Goal: Task Accomplishment & Management: Use online tool/utility

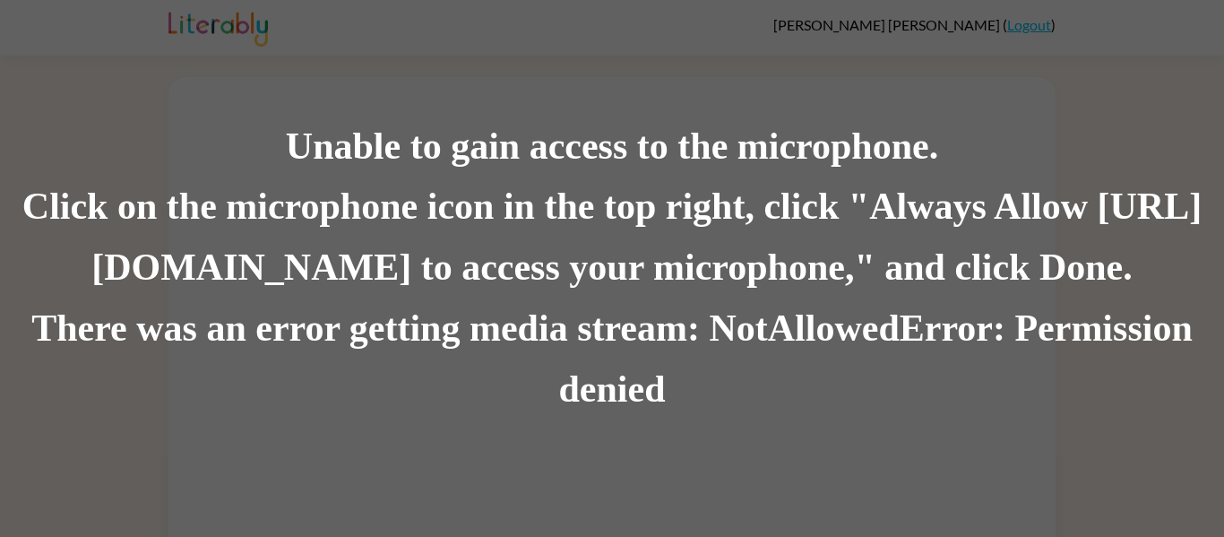
scroll to position [4, 0]
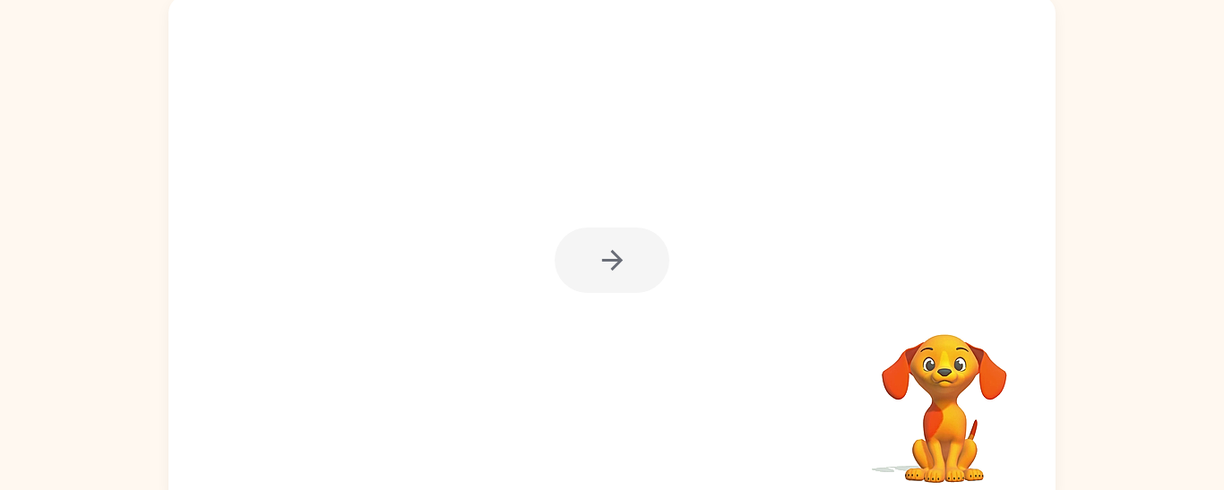
scroll to position [140, 0]
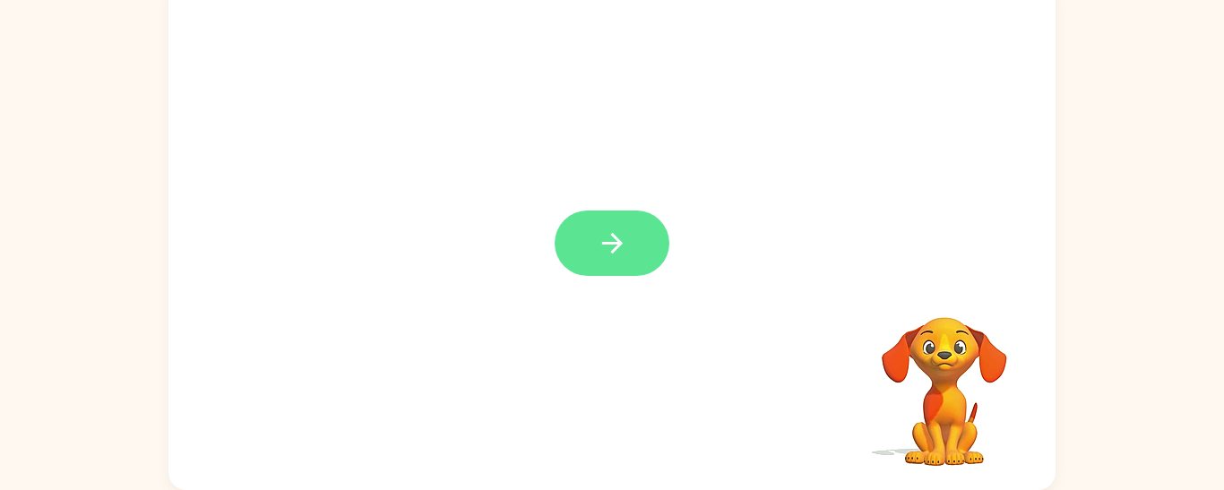
click at [614, 238] on icon "button" at bounding box center [611, 243] width 21 height 21
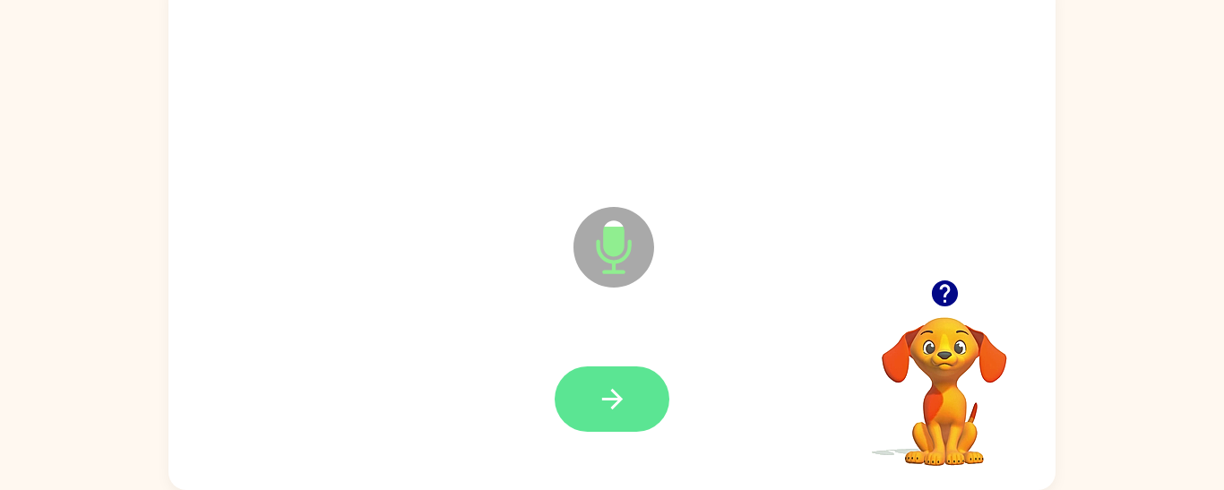
click at [626, 388] on icon "button" at bounding box center [612, 398] width 31 height 31
click at [638, 404] on button "button" at bounding box center [611, 398] width 115 height 65
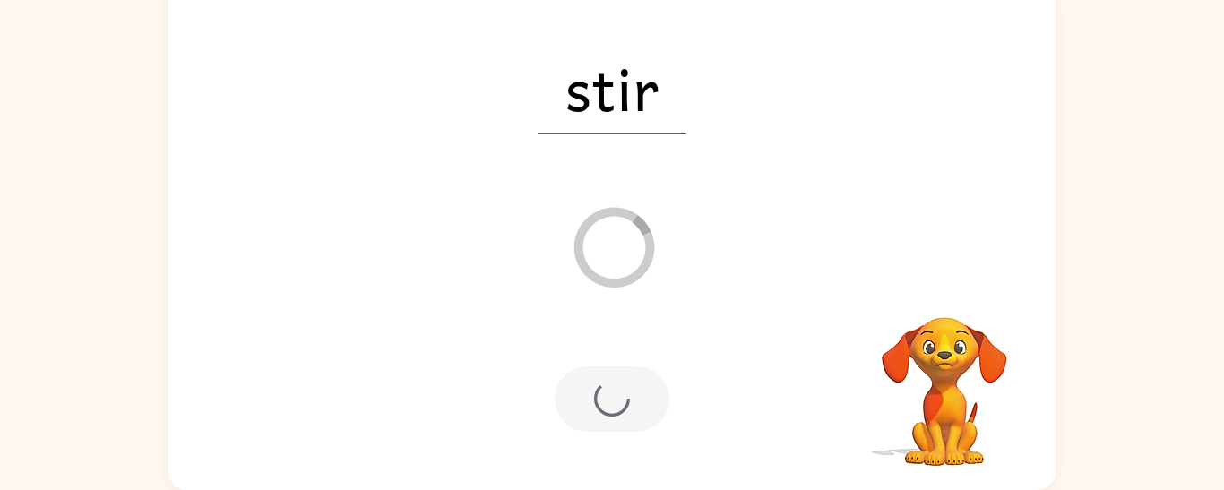
click at [643, 407] on div at bounding box center [611, 398] width 115 height 65
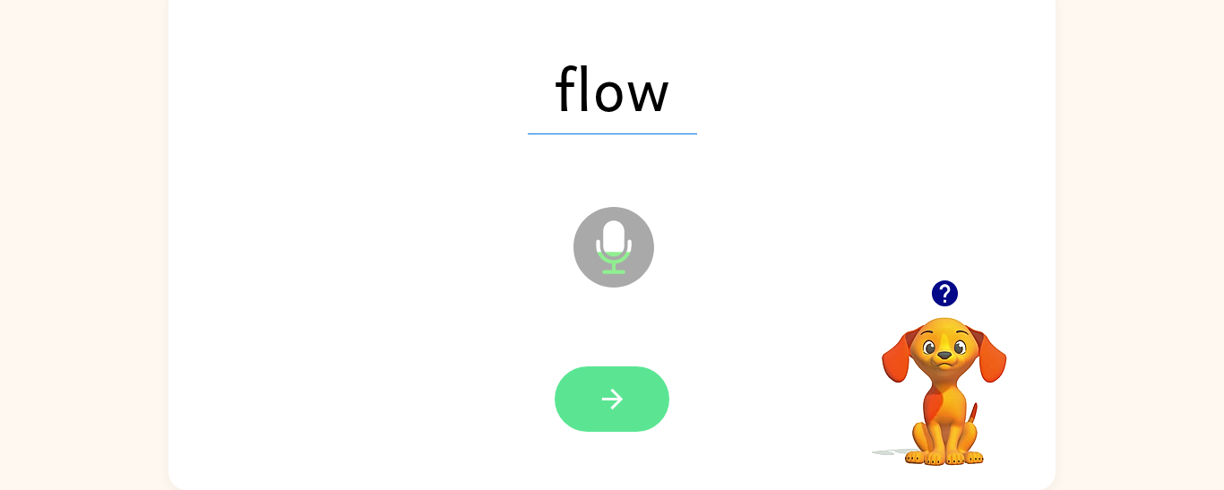
click at [631, 412] on button "button" at bounding box center [611, 398] width 115 height 65
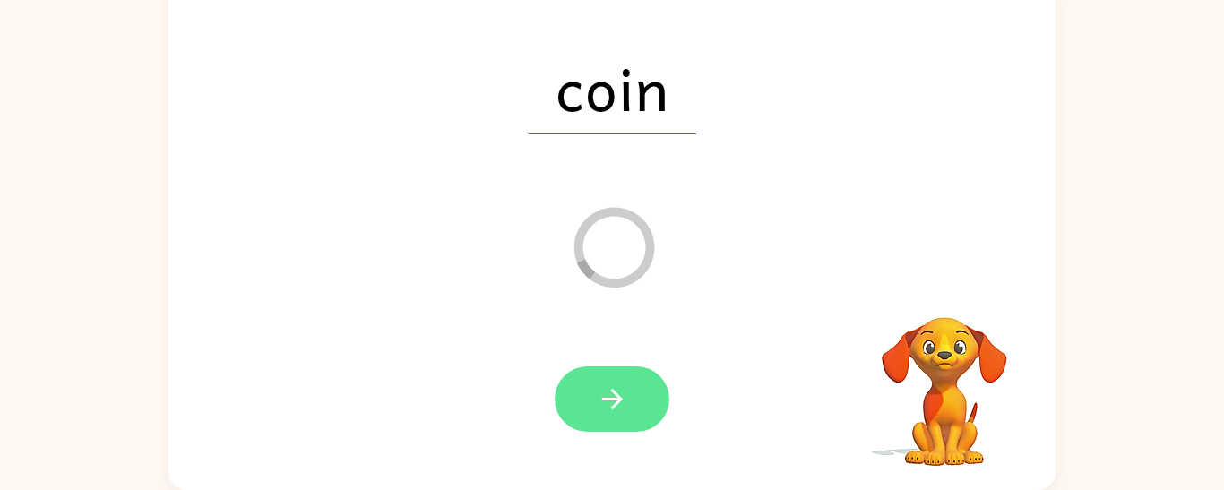
click at [631, 412] on button "button" at bounding box center [611, 398] width 115 height 65
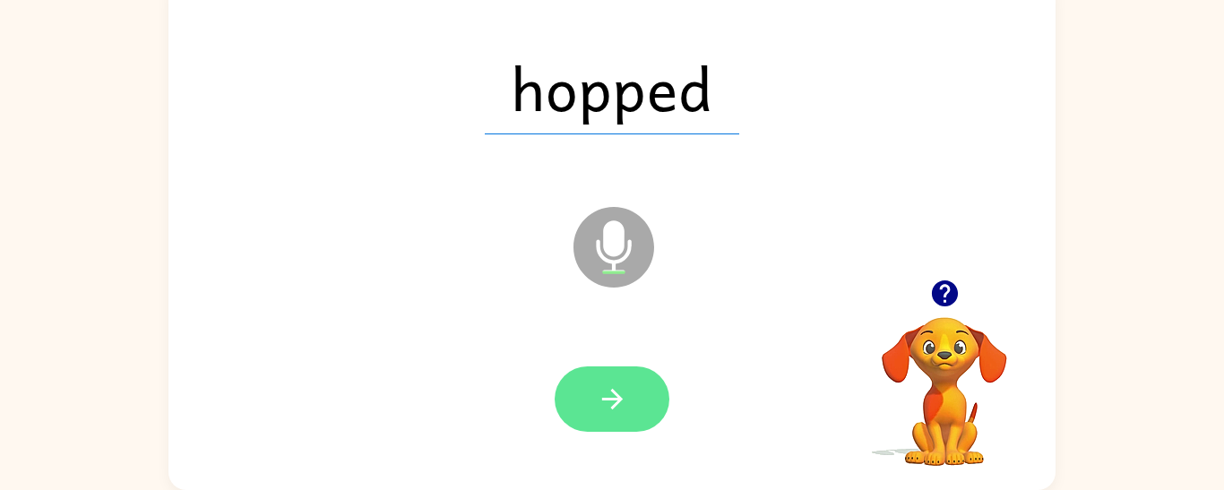
click at [630, 403] on button "button" at bounding box center [611, 398] width 115 height 65
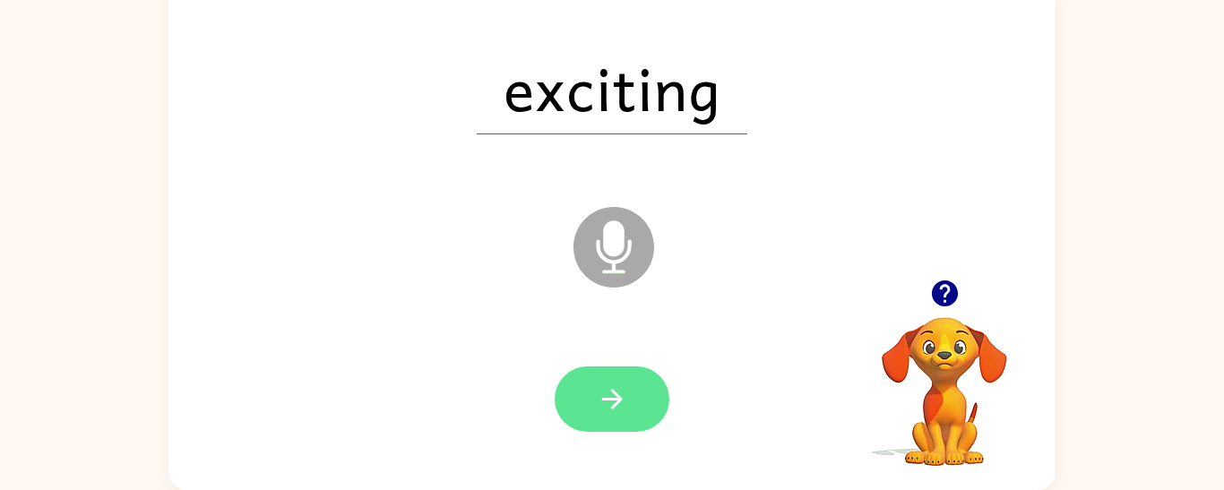
click at [605, 384] on icon "button" at bounding box center [612, 398] width 31 height 31
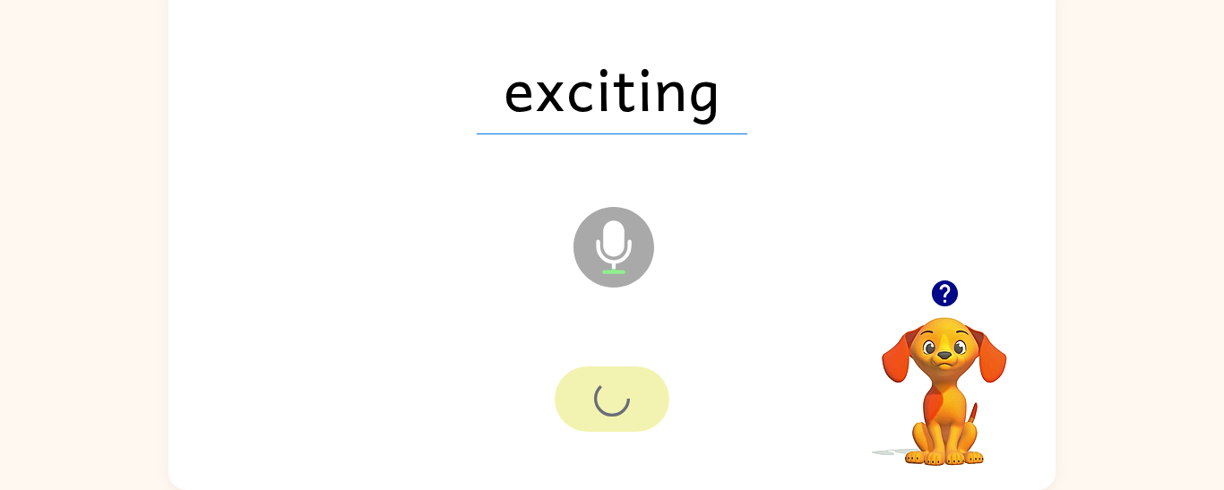
click at [618, 416] on div at bounding box center [611, 398] width 115 height 65
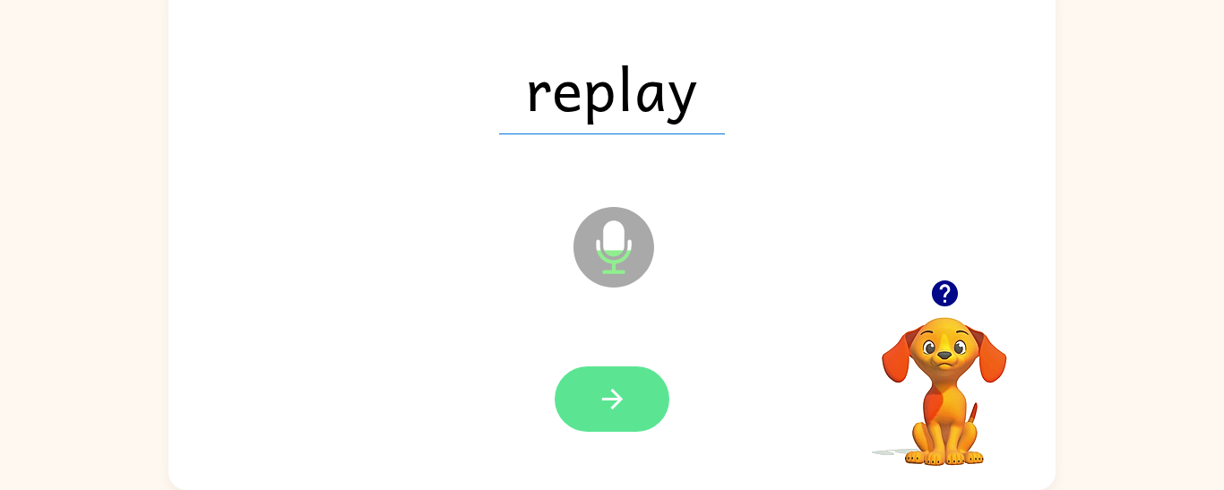
click at [633, 395] on button "button" at bounding box center [611, 398] width 115 height 65
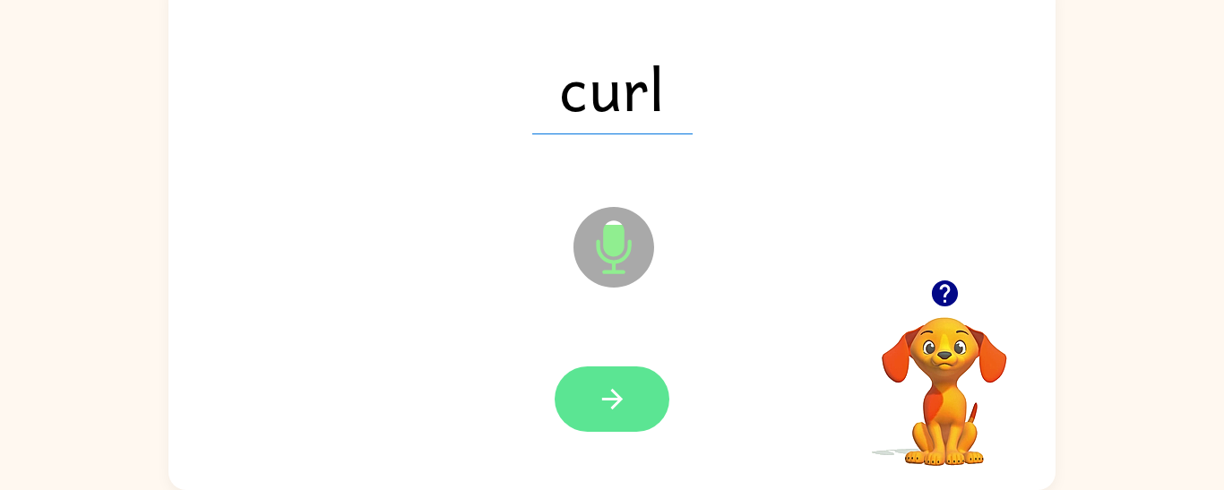
click at [651, 398] on button "button" at bounding box center [611, 398] width 115 height 65
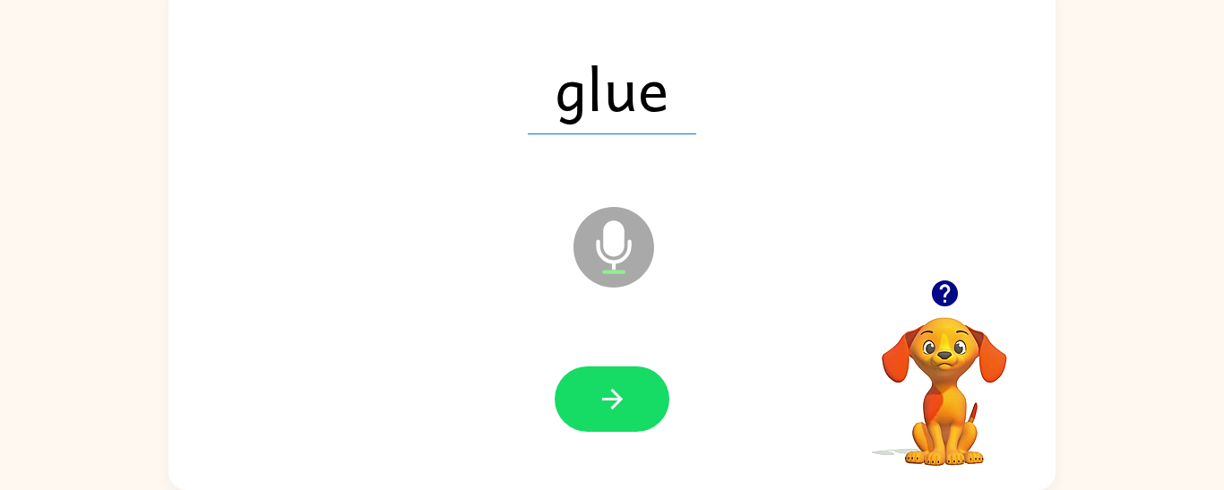
click at [668, 427] on div at bounding box center [611, 398] width 115 height 65
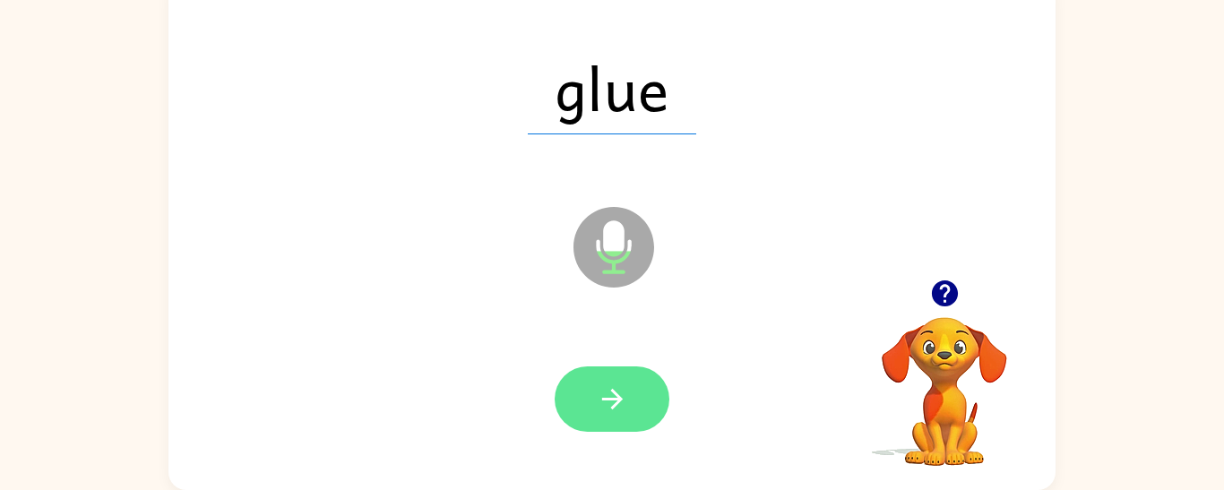
click at [617, 391] on icon "button" at bounding box center [612, 398] width 31 height 31
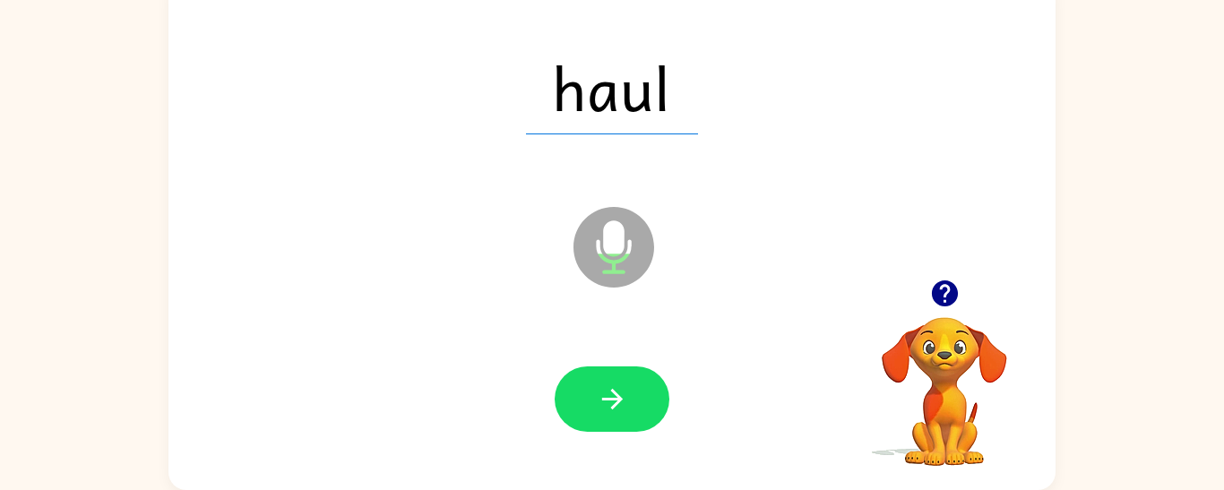
click at [631, 445] on div at bounding box center [611, 399] width 851 height 147
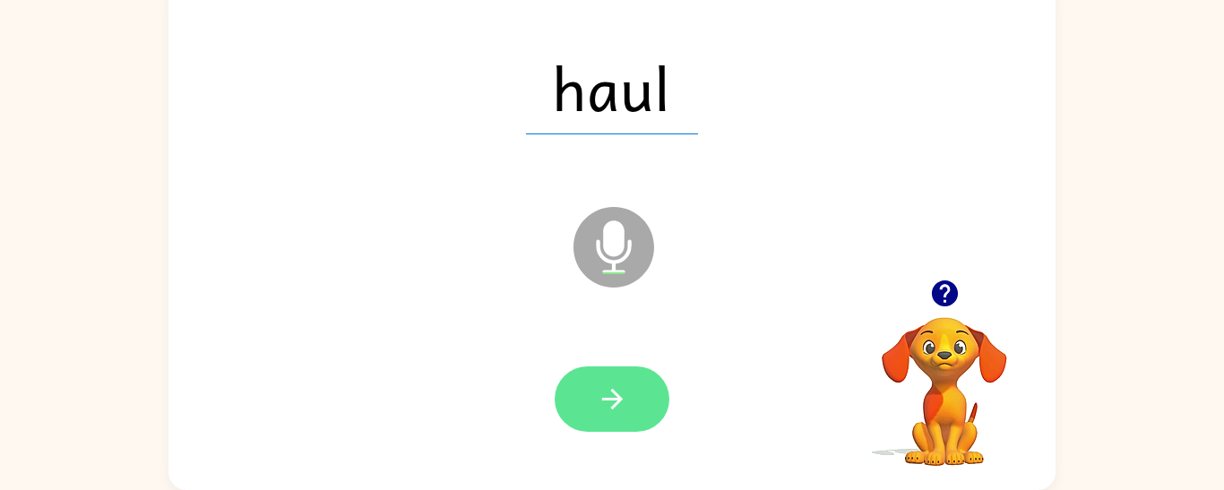
click at [630, 414] on button "button" at bounding box center [611, 398] width 115 height 65
click at [638, 399] on button "button" at bounding box center [611, 398] width 115 height 65
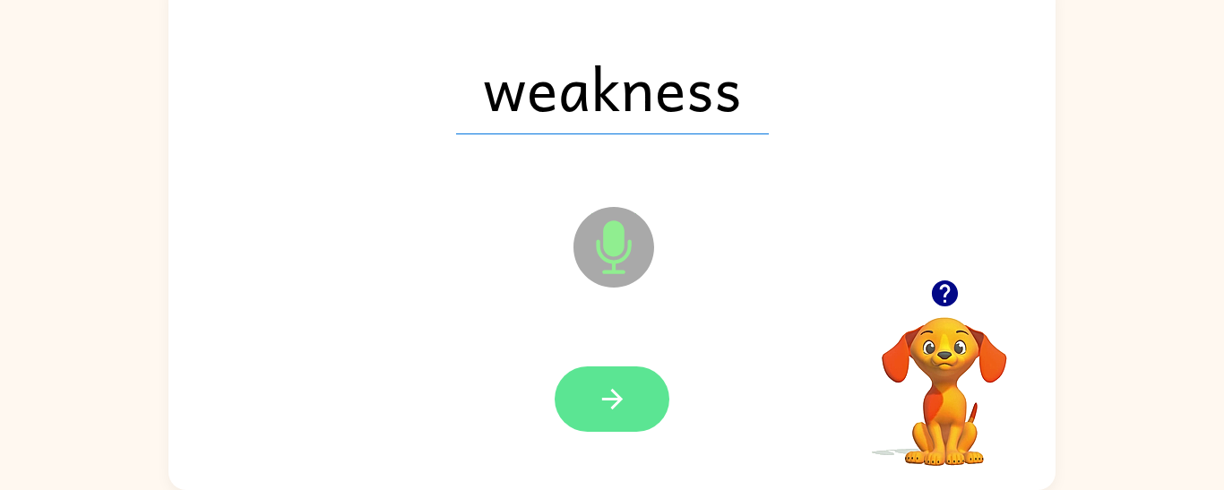
click at [642, 417] on button "button" at bounding box center [611, 398] width 115 height 65
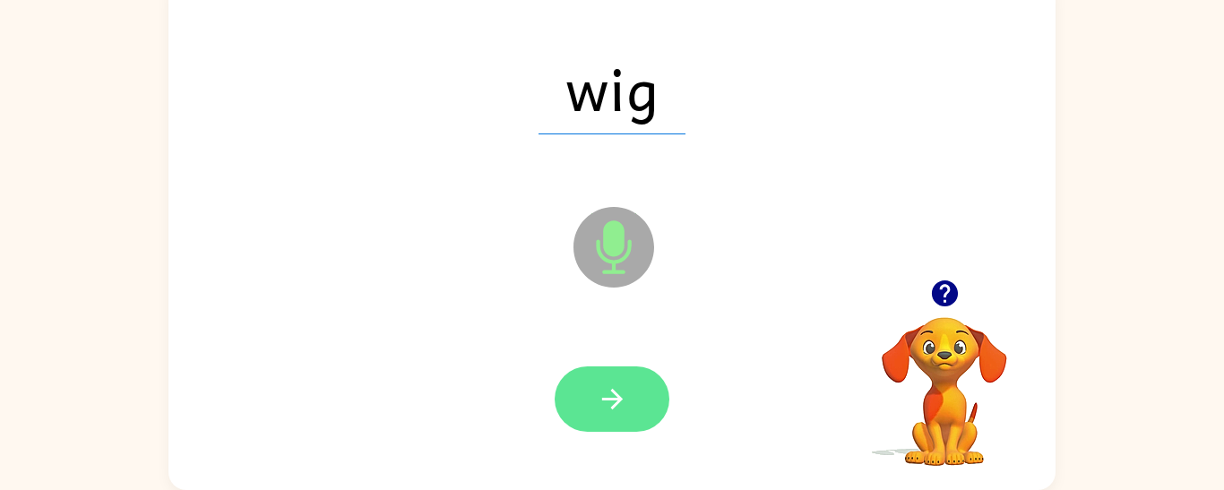
click at [596, 374] on button "button" at bounding box center [611, 398] width 115 height 65
click at [623, 407] on icon "button" at bounding box center [612, 398] width 31 height 31
click at [633, 403] on button "button" at bounding box center [611, 398] width 115 height 65
click at [624, 407] on icon "button" at bounding box center [612, 398] width 31 height 31
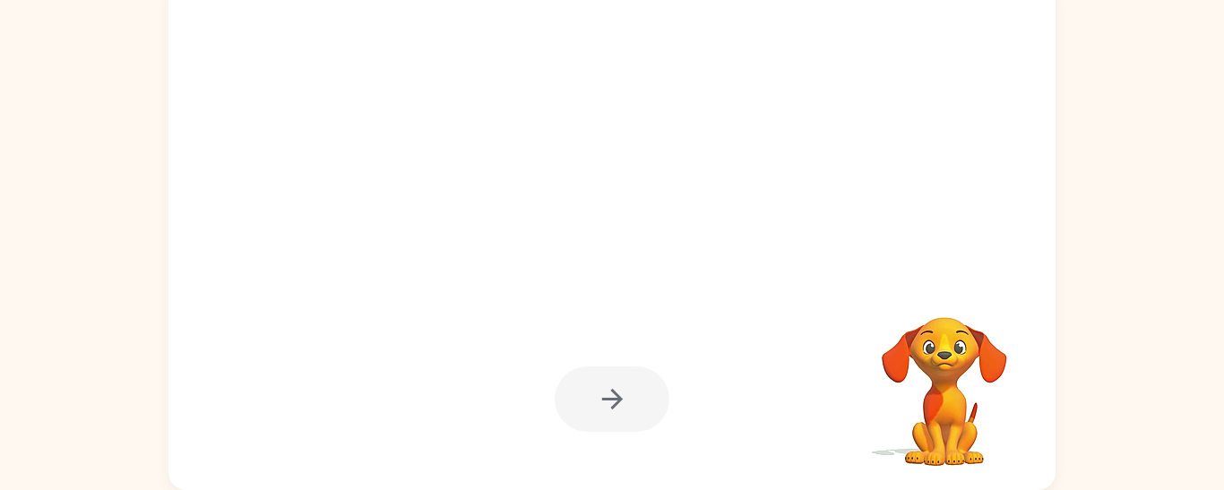
click at [643, 73] on div at bounding box center [611, 87] width 851 height 147
click at [638, 406] on div at bounding box center [611, 398] width 115 height 65
click at [949, 386] on video "Your browser must support playing .mp4 files to use Literably. Please try using…" at bounding box center [944, 378] width 179 height 179
click at [606, 387] on div at bounding box center [611, 398] width 115 height 65
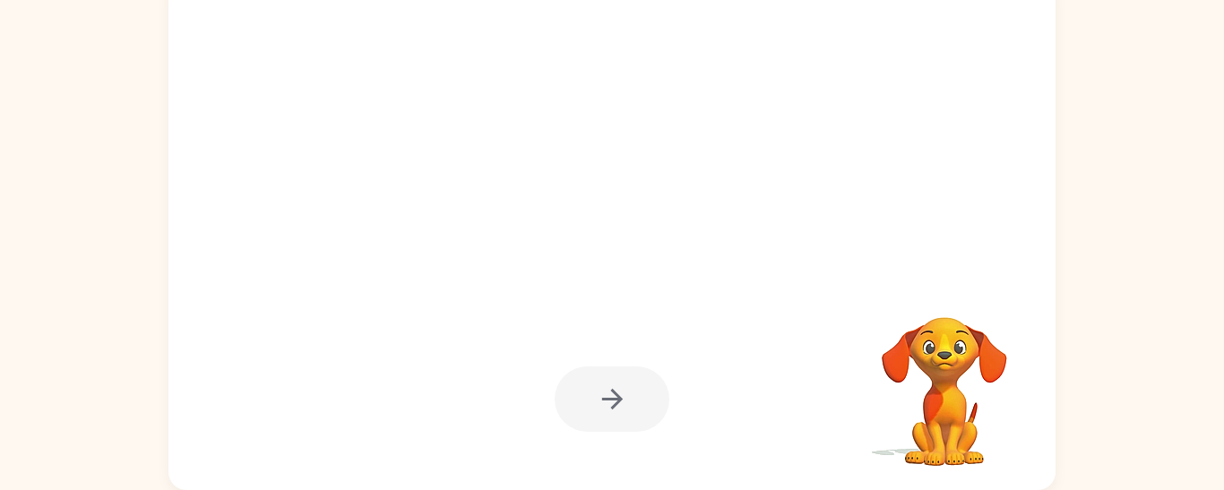
click at [930, 381] on video "Your browser must support playing .mp4 files to use Literably. Please try using…" at bounding box center [944, 378] width 179 height 179
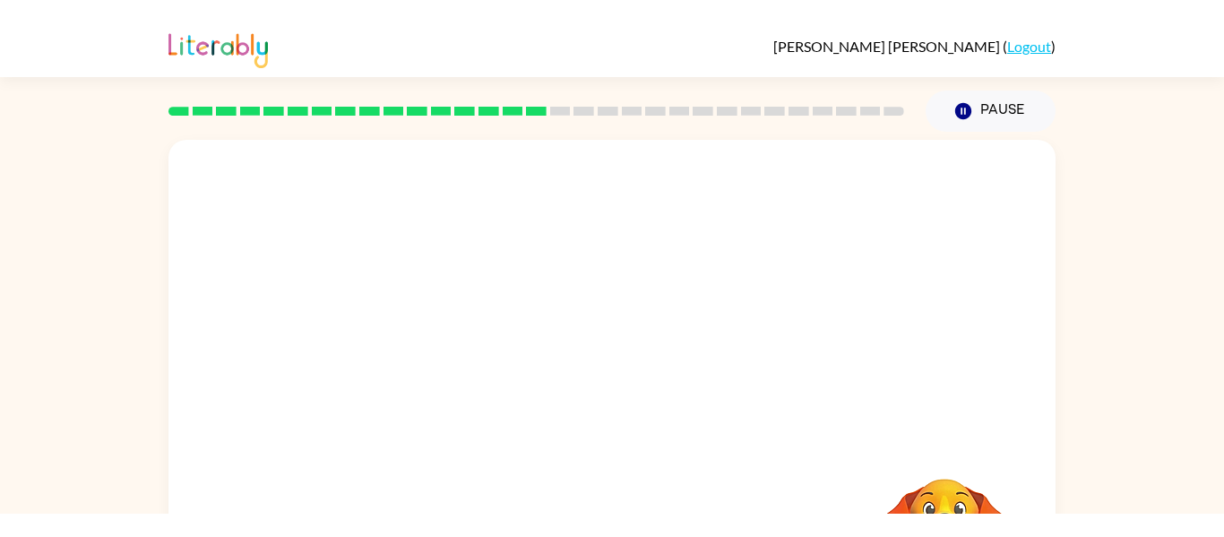
scroll to position [8, 0]
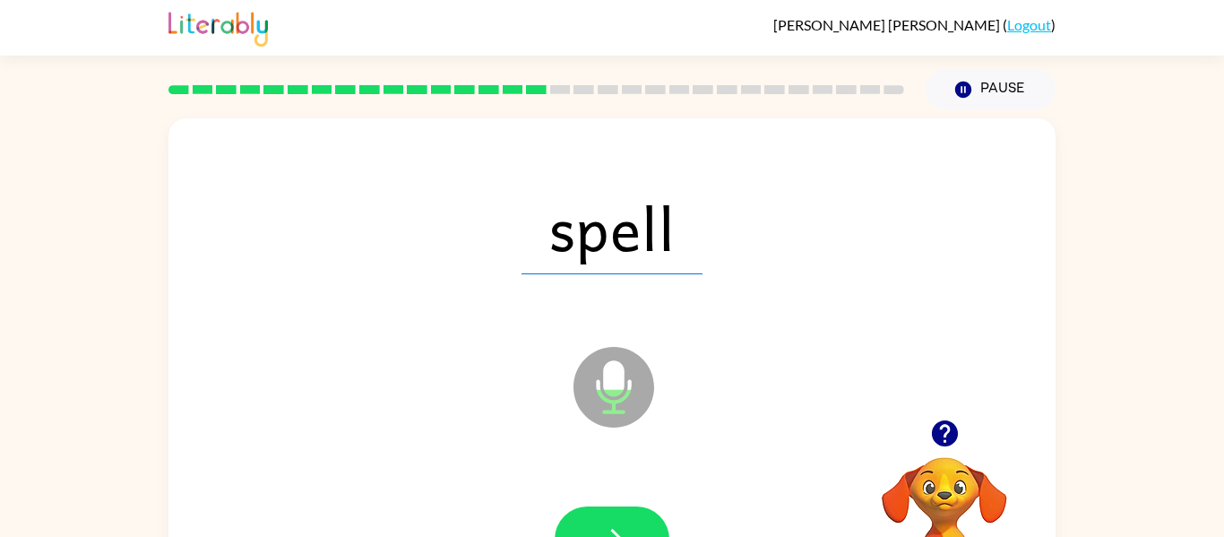
scroll to position [93, 0]
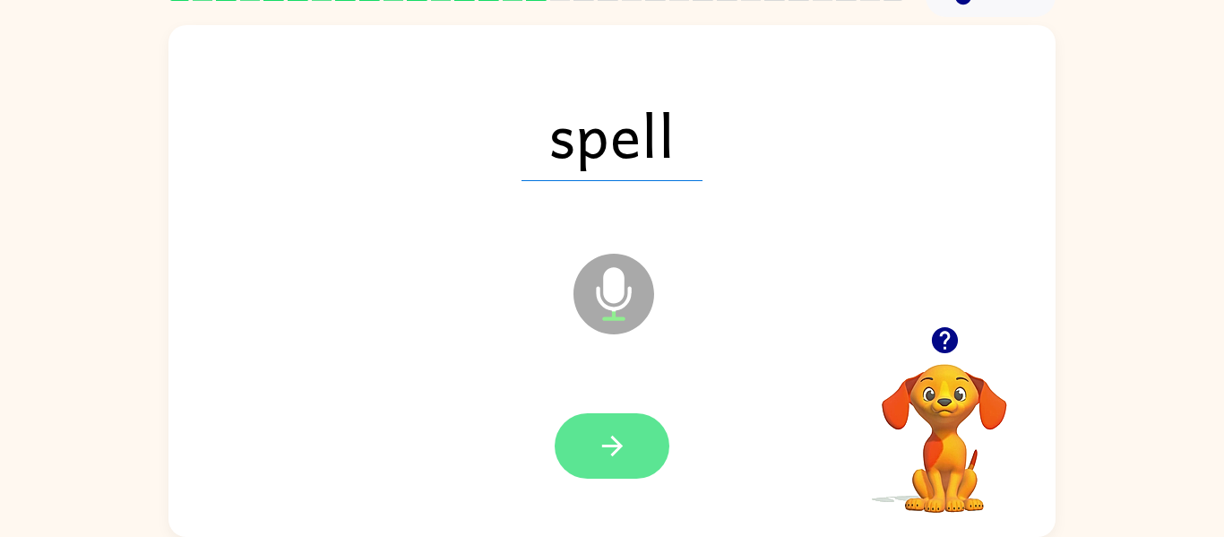
click at [602, 475] on button "button" at bounding box center [611, 445] width 115 height 65
click at [654, 442] on button "button" at bounding box center [611, 445] width 115 height 65
click at [652, 448] on button "button" at bounding box center [611, 445] width 115 height 65
click at [616, 467] on button "button" at bounding box center [611, 445] width 115 height 65
click at [629, 417] on button "button" at bounding box center [611, 445] width 115 height 65
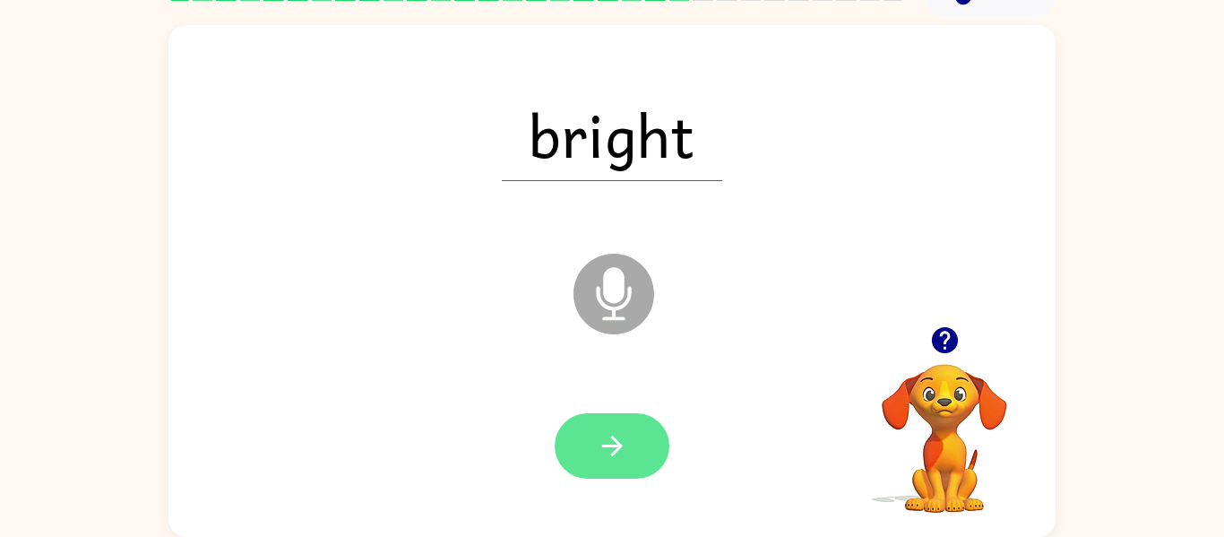
click at [623, 452] on icon "button" at bounding box center [612, 445] width 31 height 31
click at [649, 442] on button "button" at bounding box center [611, 445] width 115 height 65
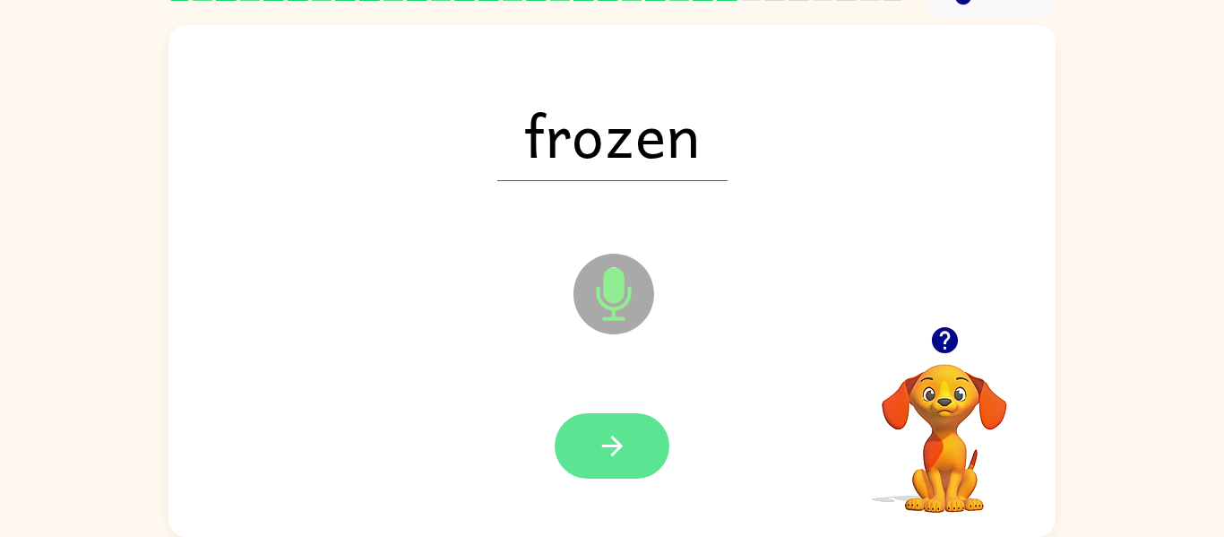
click at [608, 477] on button "button" at bounding box center [611, 445] width 115 height 65
click at [625, 468] on div at bounding box center [611, 445] width 115 height 65
click at [609, 458] on icon "button" at bounding box center [612, 445] width 31 height 31
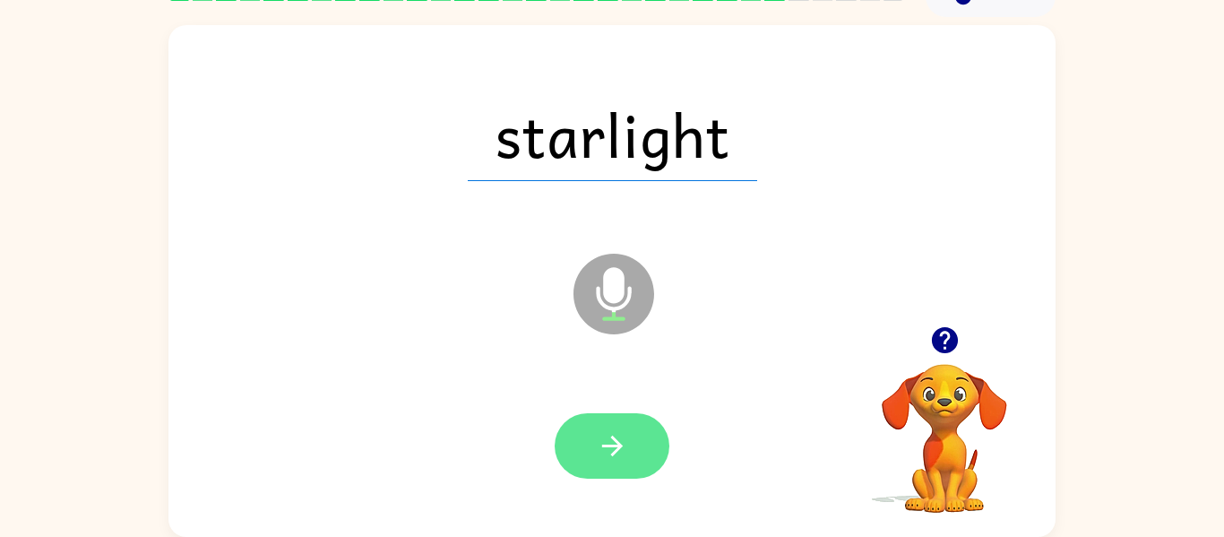
click at [646, 458] on button "button" at bounding box center [611, 445] width 115 height 65
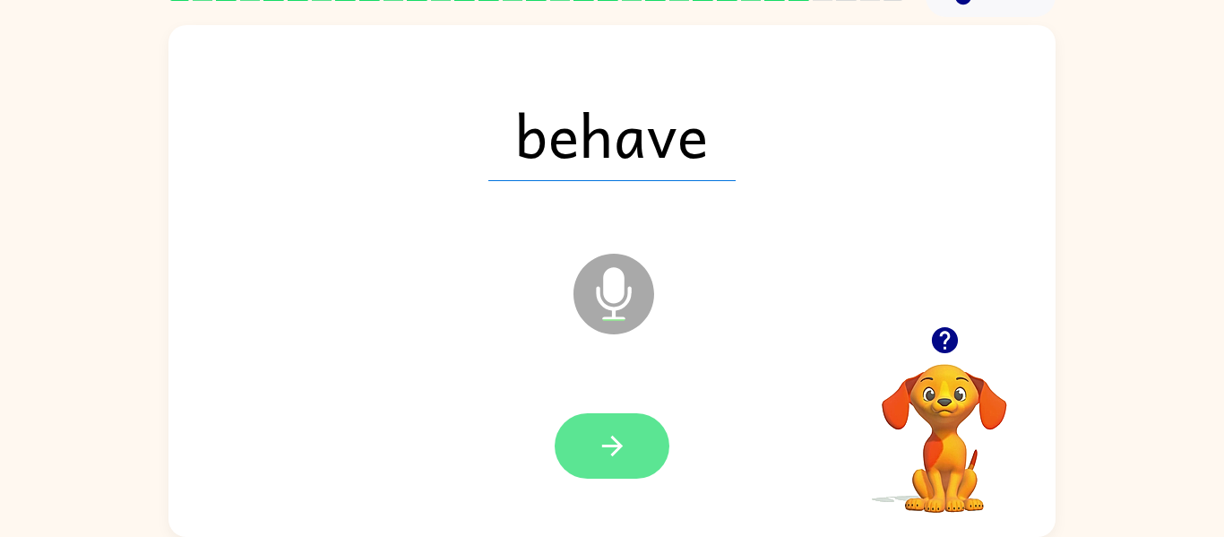
click at [614, 450] on icon "button" at bounding box center [612, 445] width 31 height 31
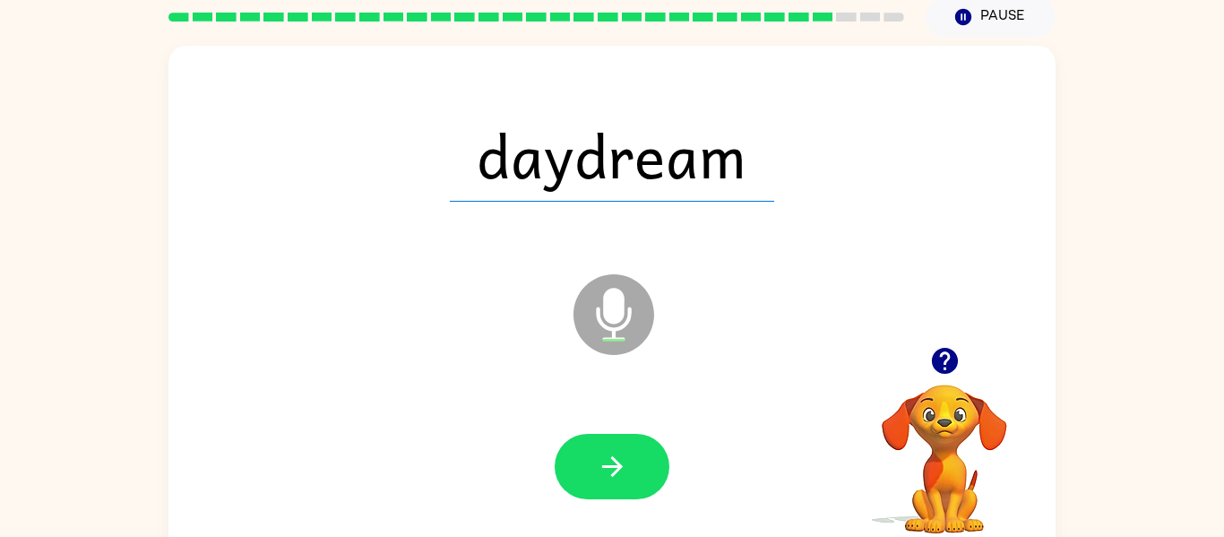
scroll to position [69, 0]
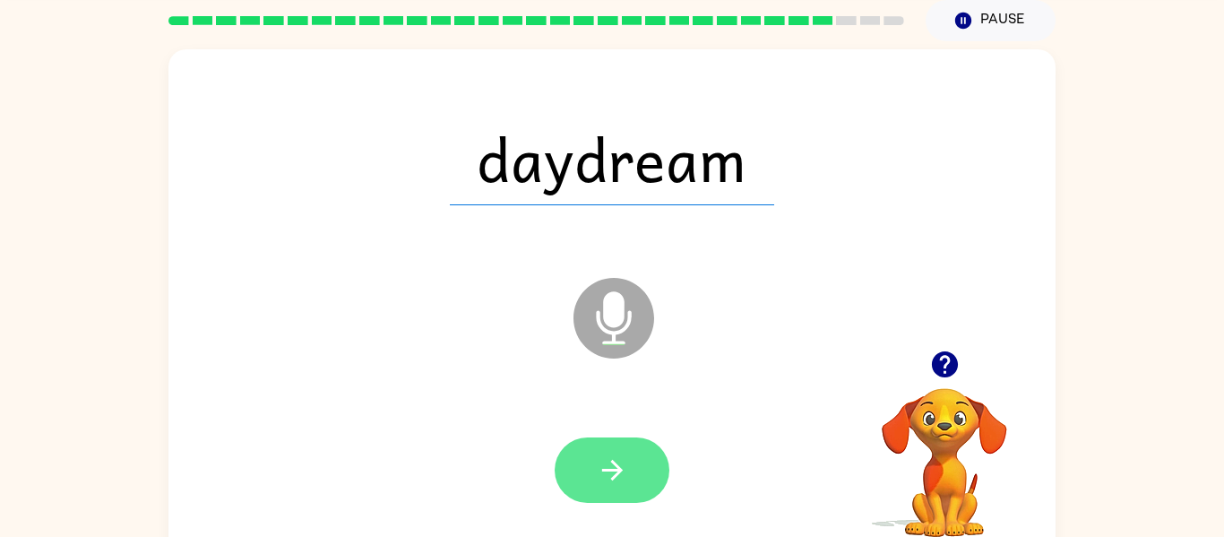
click at [625, 473] on icon "button" at bounding box center [612, 469] width 31 height 31
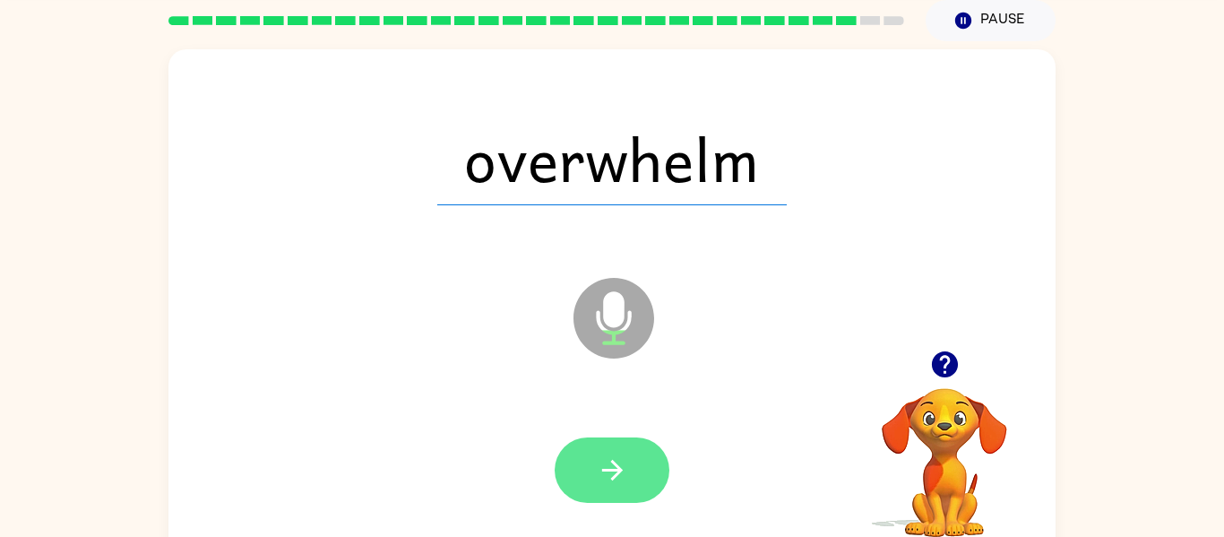
click at [614, 494] on button "button" at bounding box center [611, 469] width 115 height 65
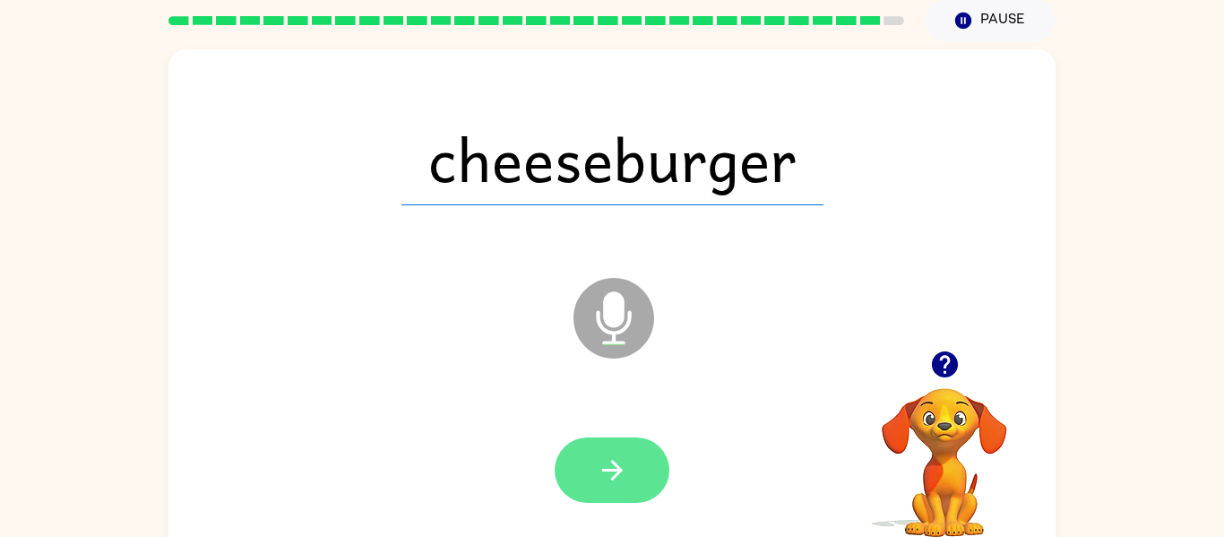
click at [609, 471] on icon "button" at bounding box center [612, 469] width 31 height 31
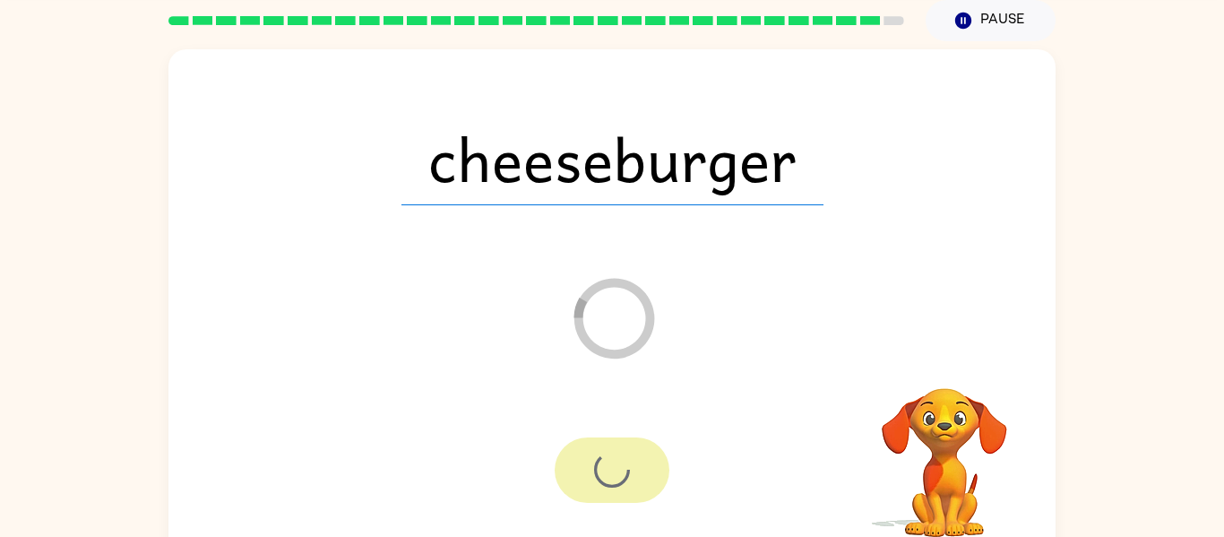
scroll to position [53, 0]
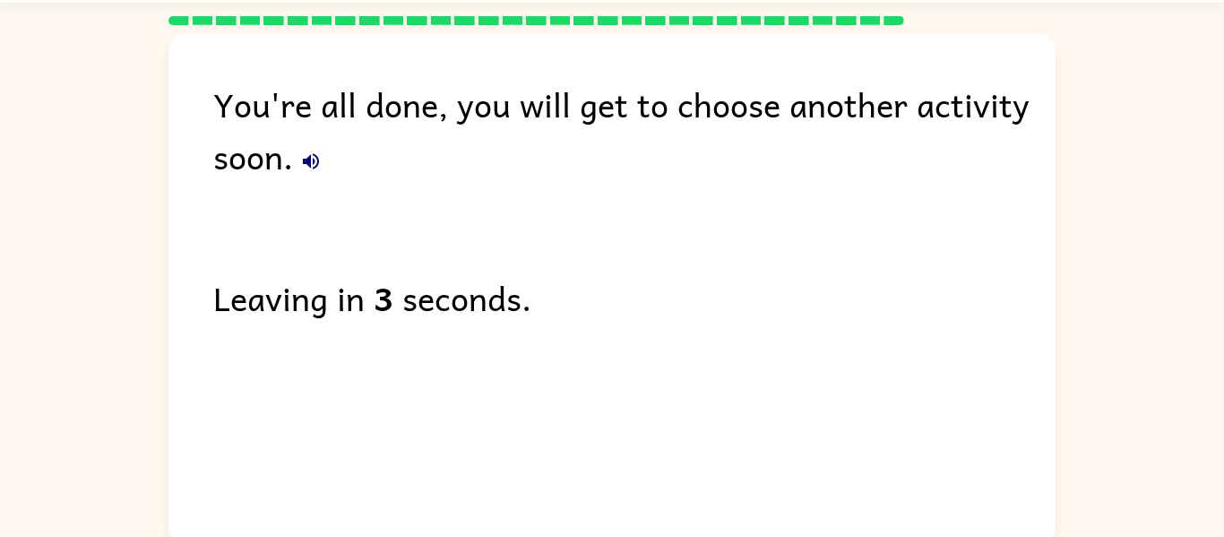
click at [328, 159] on button "button" at bounding box center [311, 161] width 36 height 36
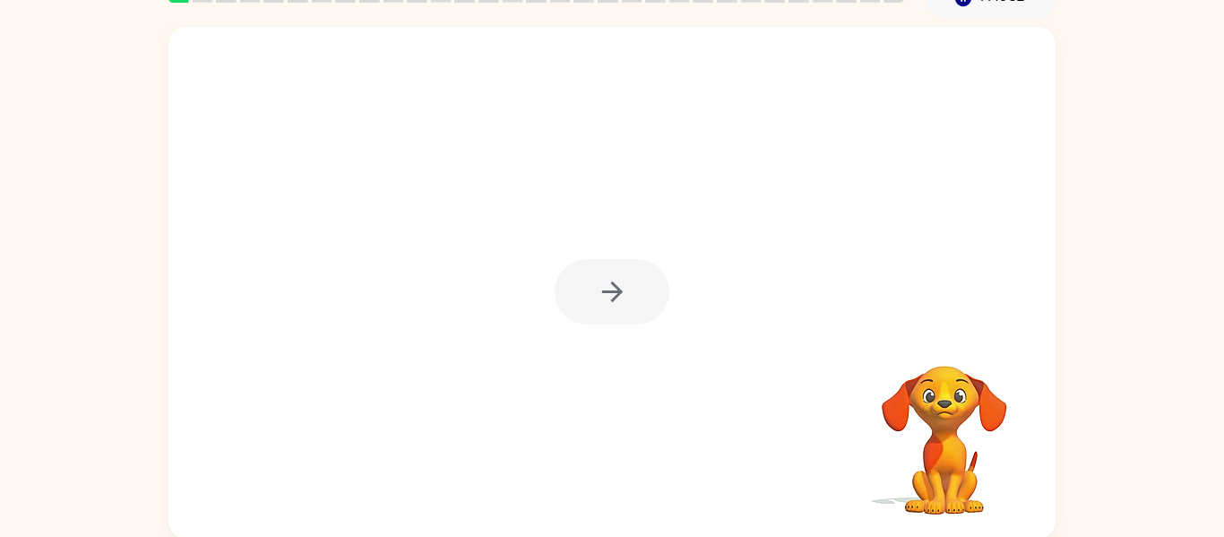
scroll to position [82, 0]
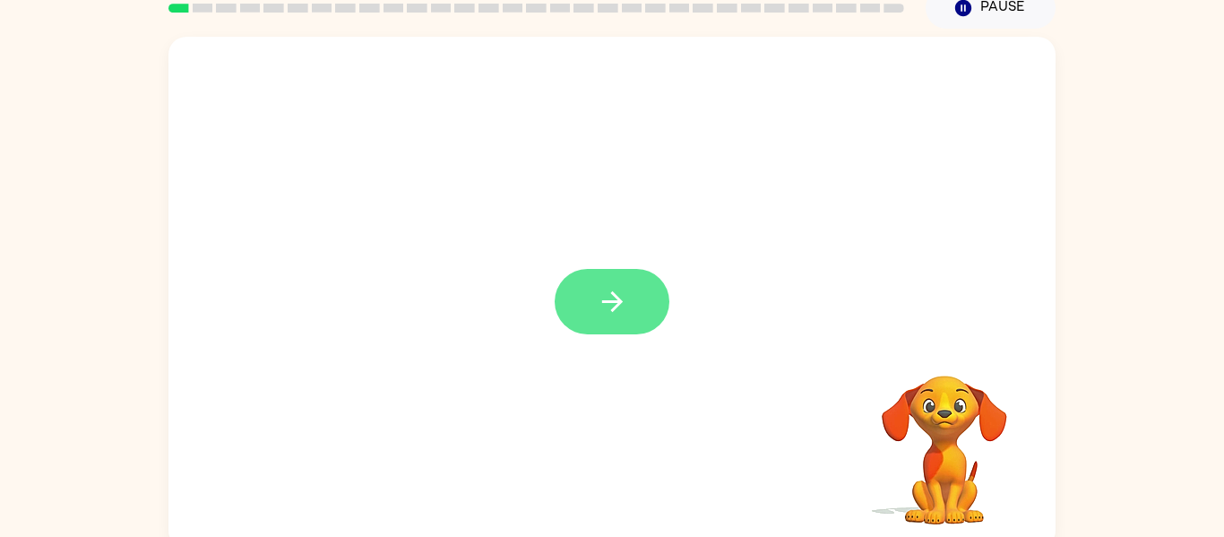
click at [654, 309] on button "button" at bounding box center [611, 301] width 115 height 65
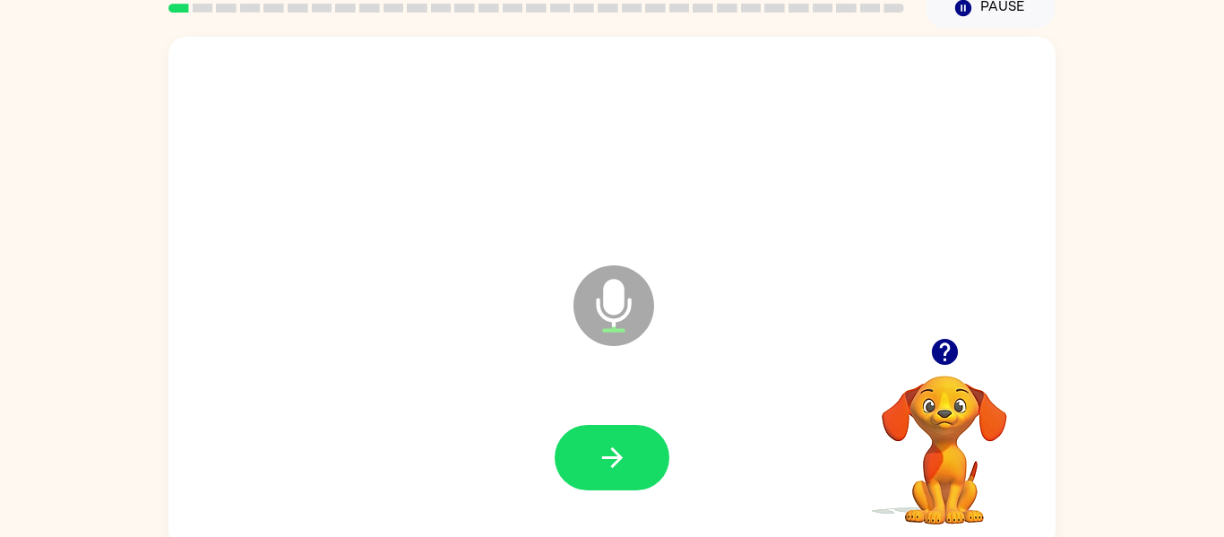
click at [591, 463] on button "button" at bounding box center [611, 457] width 115 height 65
click at [567, 433] on div at bounding box center [611, 457] width 851 height 147
click at [946, 356] on icon "button" at bounding box center [944, 352] width 26 height 26
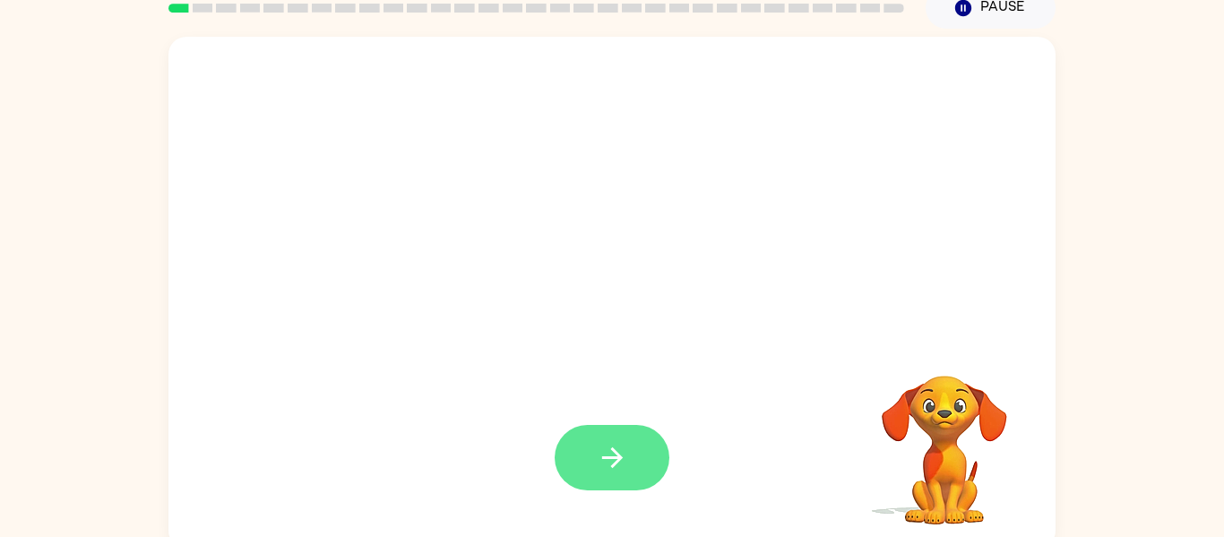
click at [626, 442] on icon "button" at bounding box center [612, 457] width 31 height 31
click at [644, 458] on button "button" at bounding box center [611, 457] width 115 height 65
click at [648, 450] on button "button" at bounding box center [611, 457] width 115 height 65
click at [624, 457] on icon "button" at bounding box center [612, 457] width 31 height 31
click at [616, 468] on icon "button" at bounding box center [612, 457] width 31 height 31
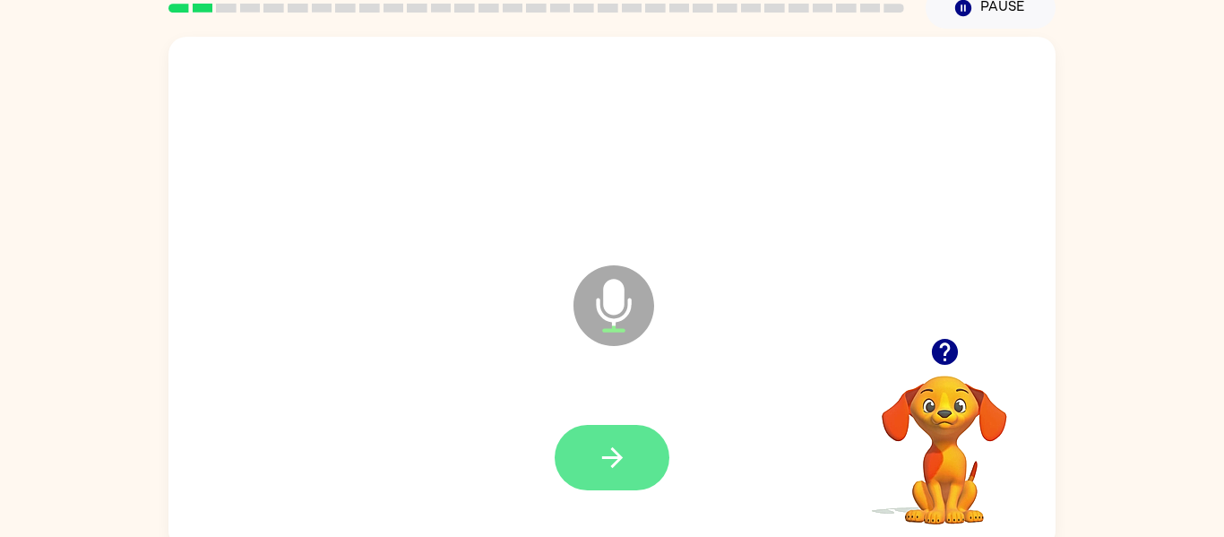
click at [632, 474] on button "button" at bounding box center [611, 457] width 115 height 65
click at [619, 466] on icon "button" at bounding box center [612, 457] width 31 height 31
click at [624, 442] on icon "button" at bounding box center [612, 457] width 31 height 31
click at [650, 455] on button "button" at bounding box center [611, 457] width 115 height 65
click at [613, 452] on icon "button" at bounding box center [612, 457] width 31 height 31
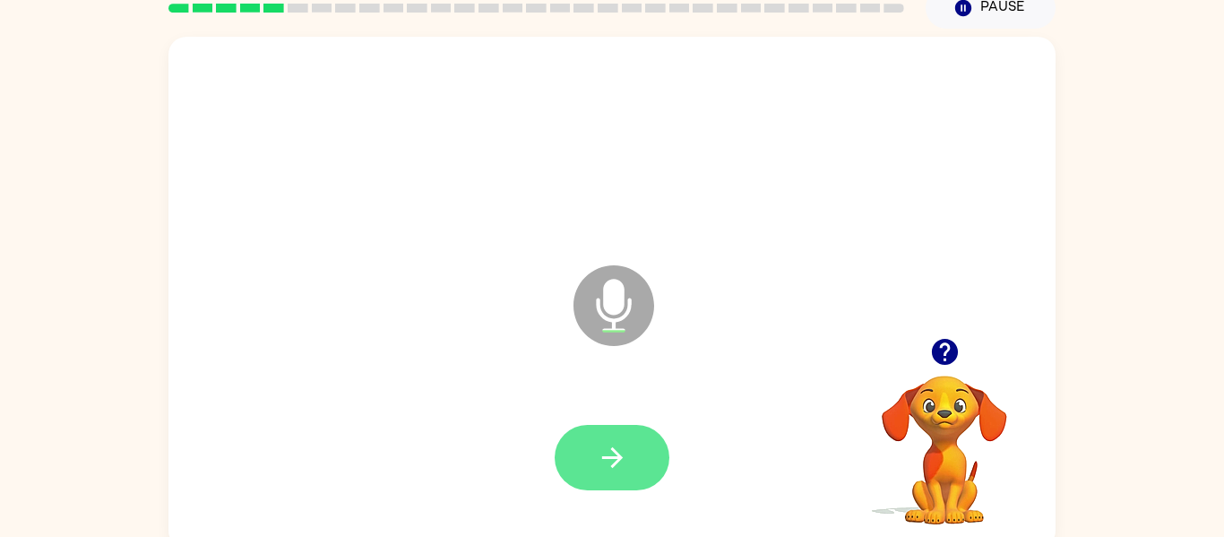
click at [646, 458] on button "button" at bounding box center [611, 457] width 115 height 65
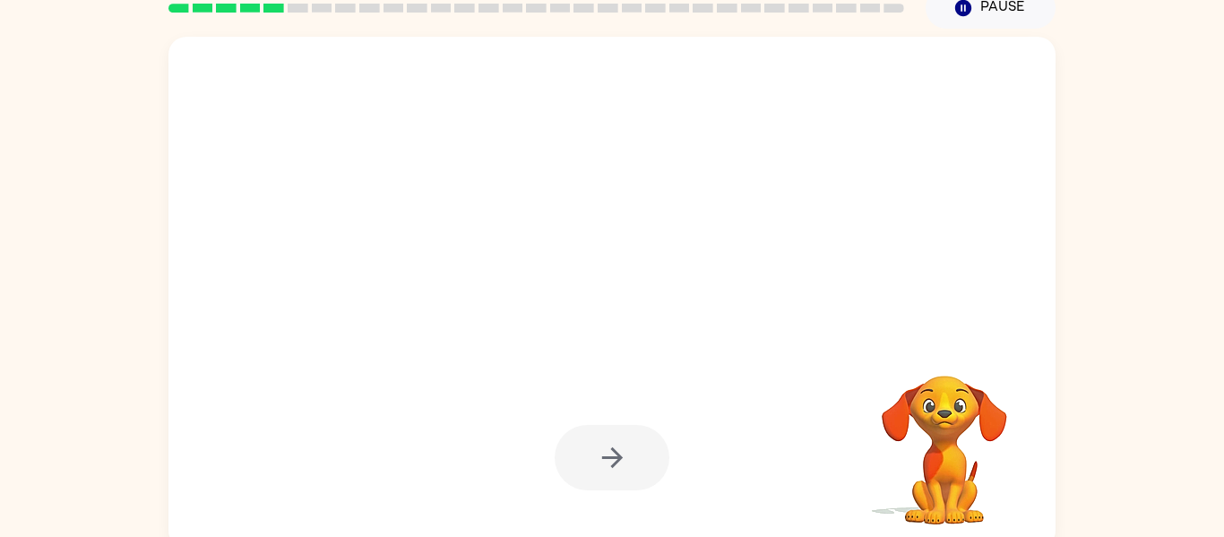
scroll to position [93, 0]
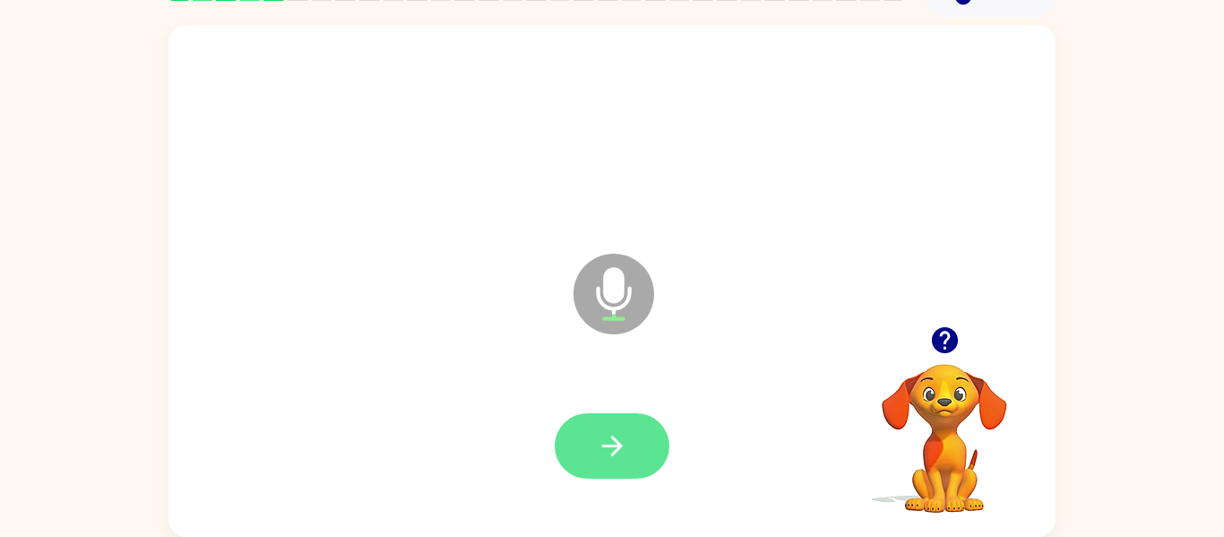
click at [660, 453] on button "button" at bounding box center [611, 445] width 115 height 65
click at [624, 447] on icon "button" at bounding box center [612, 445] width 31 height 31
click at [649, 468] on button "button" at bounding box center [611, 445] width 115 height 65
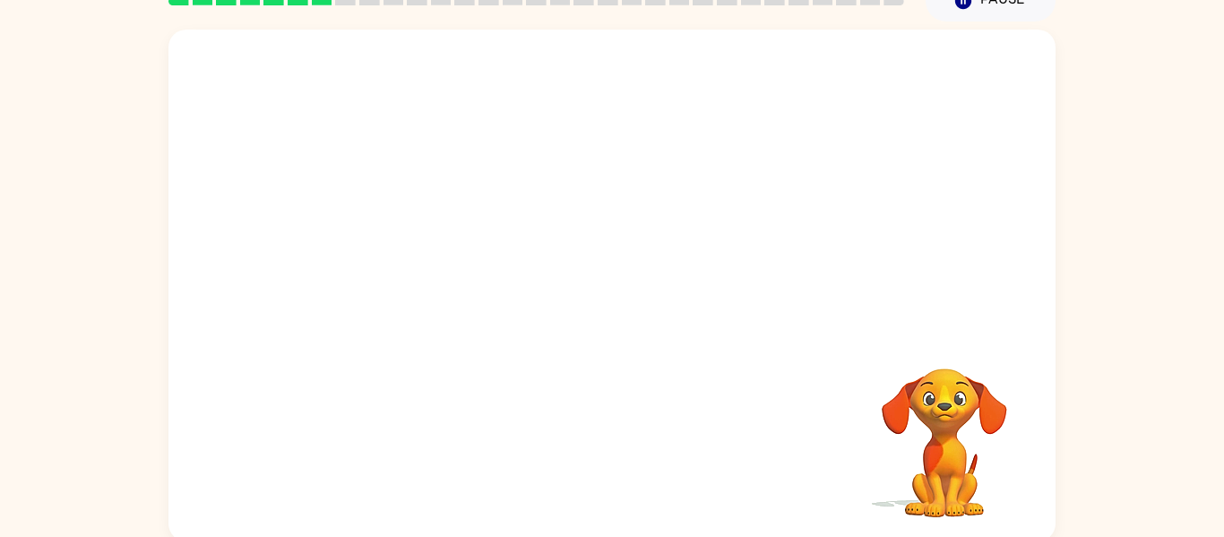
scroll to position [88, 0]
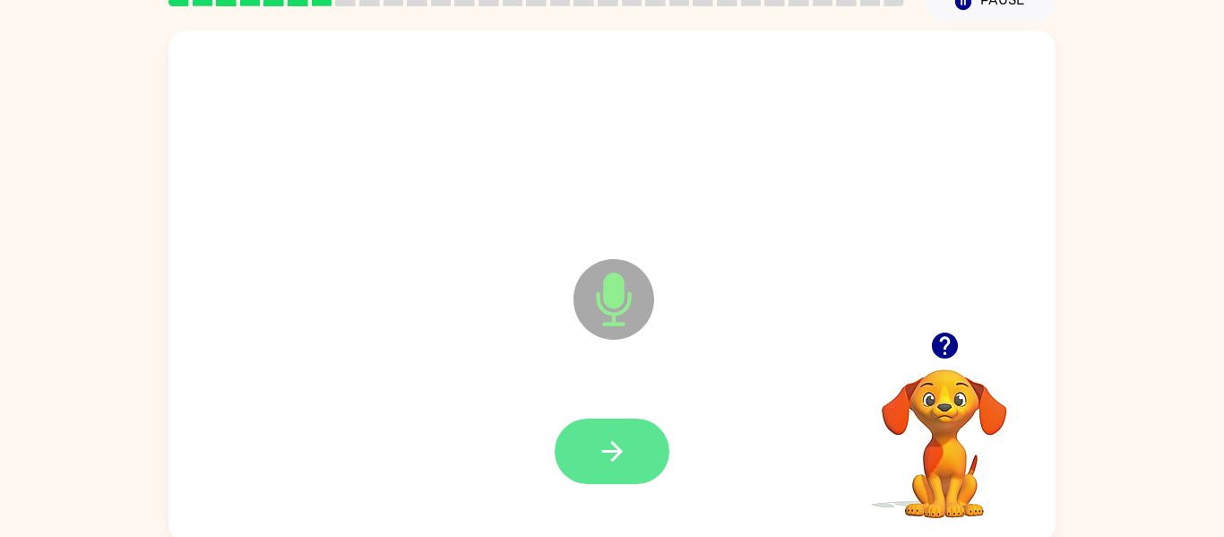
click at [637, 450] on button "button" at bounding box center [611, 450] width 115 height 65
click at [625, 455] on icon "button" at bounding box center [612, 450] width 31 height 31
click at [586, 483] on button "button" at bounding box center [611, 450] width 115 height 65
click at [582, 455] on button "button" at bounding box center [611, 450] width 115 height 65
click at [617, 442] on icon "button" at bounding box center [612, 450] width 31 height 31
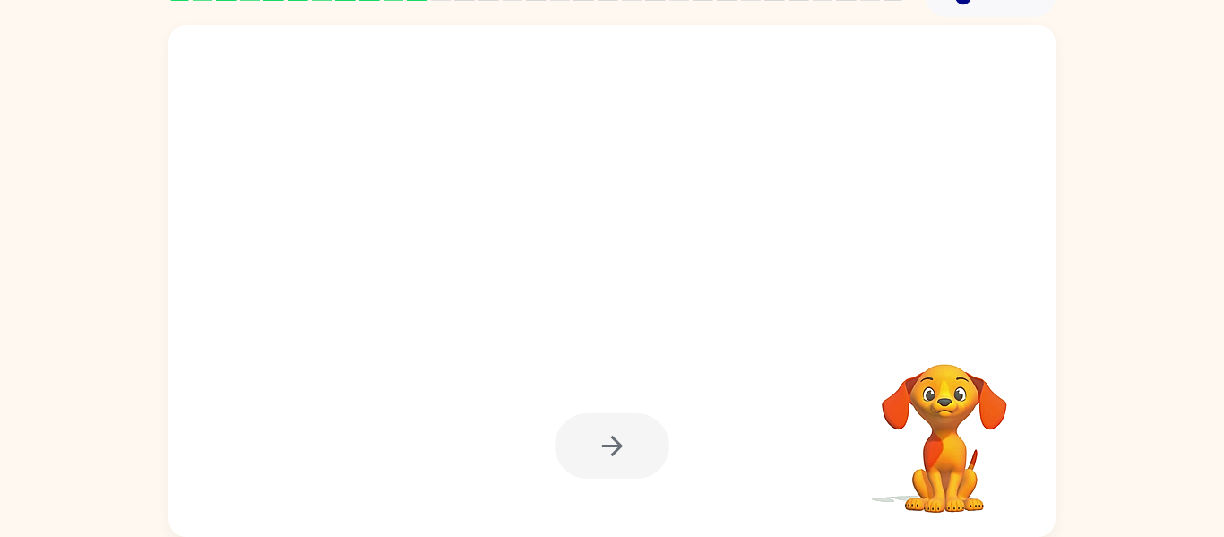
scroll to position [92, 0]
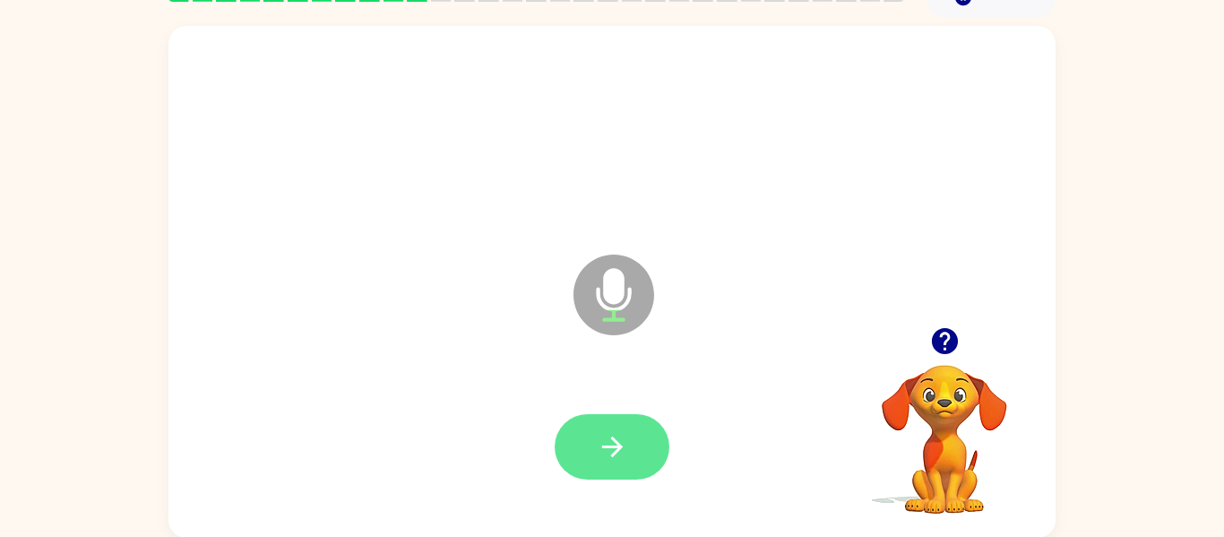
click at [610, 427] on button "button" at bounding box center [611, 446] width 115 height 65
click at [617, 448] on icon "button" at bounding box center [611, 446] width 21 height 21
click at [604, 442] on icon "button" at bounding box center [612, 446] width 31 height 31
click at [641, 452] on button "button" at bounding box center [611, 446] width 115 height 65
click at [641, 454] on button "button" at bounding box center [611, 446] width 115 height 65
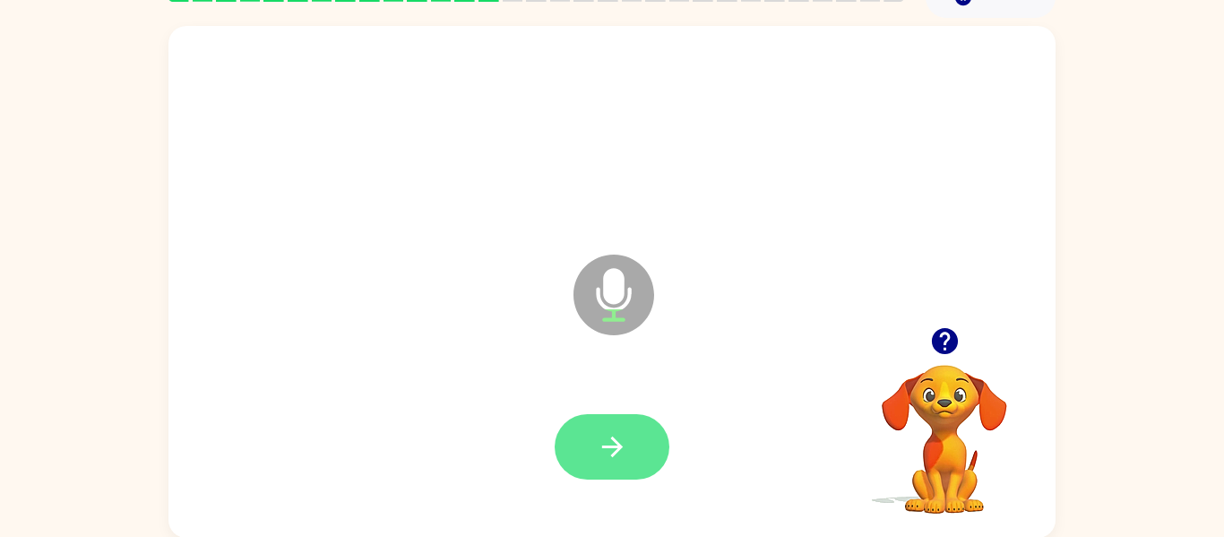
click at [634, 455] on button "button" at bounding box center [611, 446] width 115 height 65
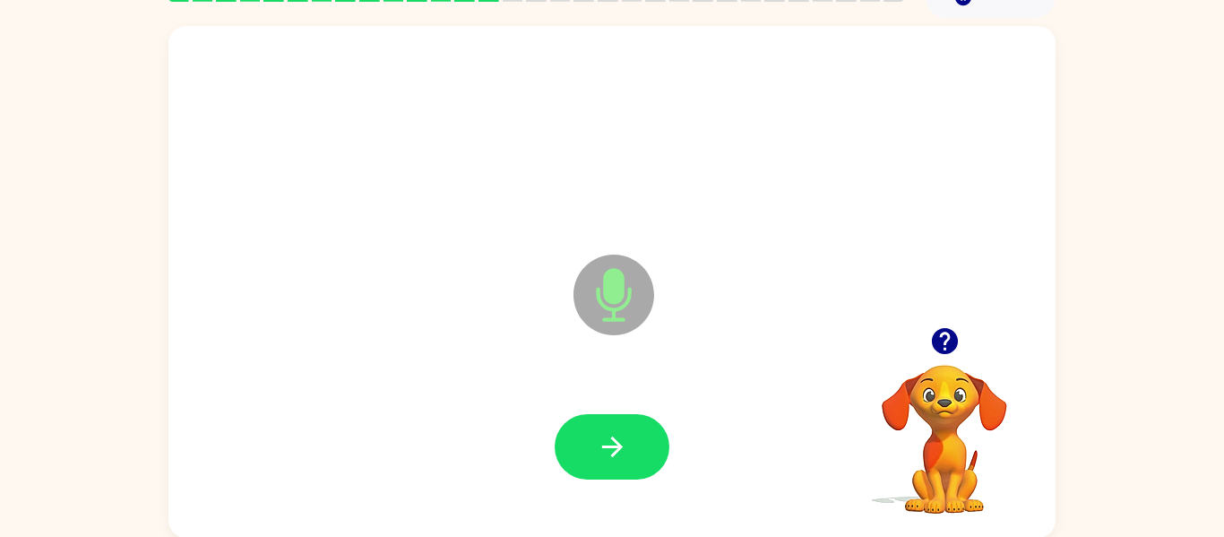
scroll to position [93, 0]
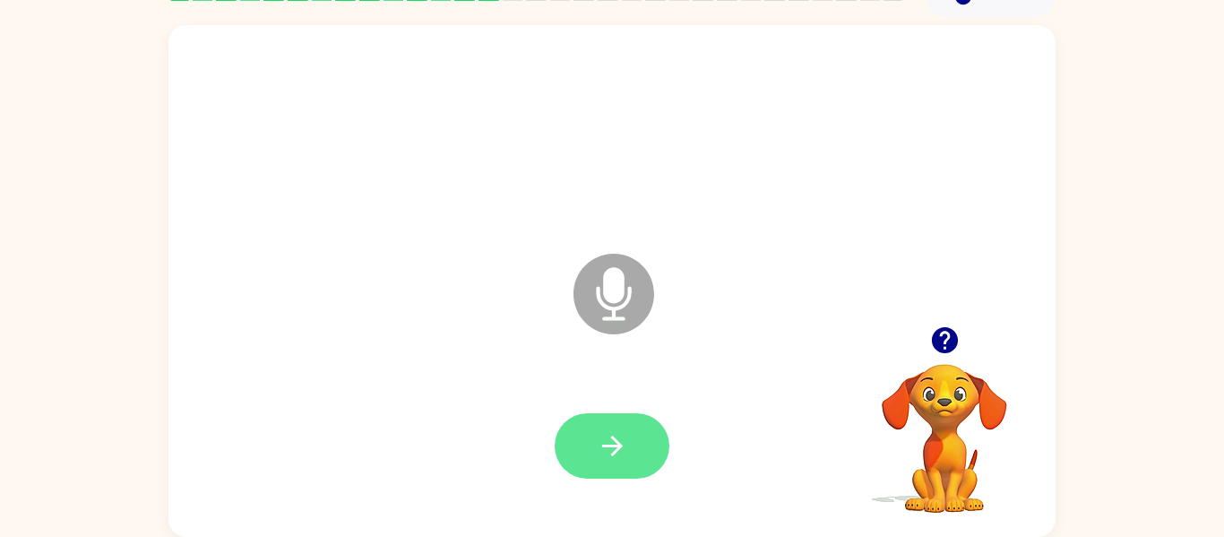
click at [662, 451] on button "button" at bounding box center [611, 445] width 115 height 65
click at [627, 442] on icon "button" at bounding box center [612, 445] width 31 height 31
click at [601, 434] on icon "button" at bounding box center [612, 445] width 31 height 31
click at [635, 441] on button "button" at bounding box center [611, 445] width 115 height 65
click at [625, 448] on icon "button" at bounding box center [612, 445] width 31 height 31
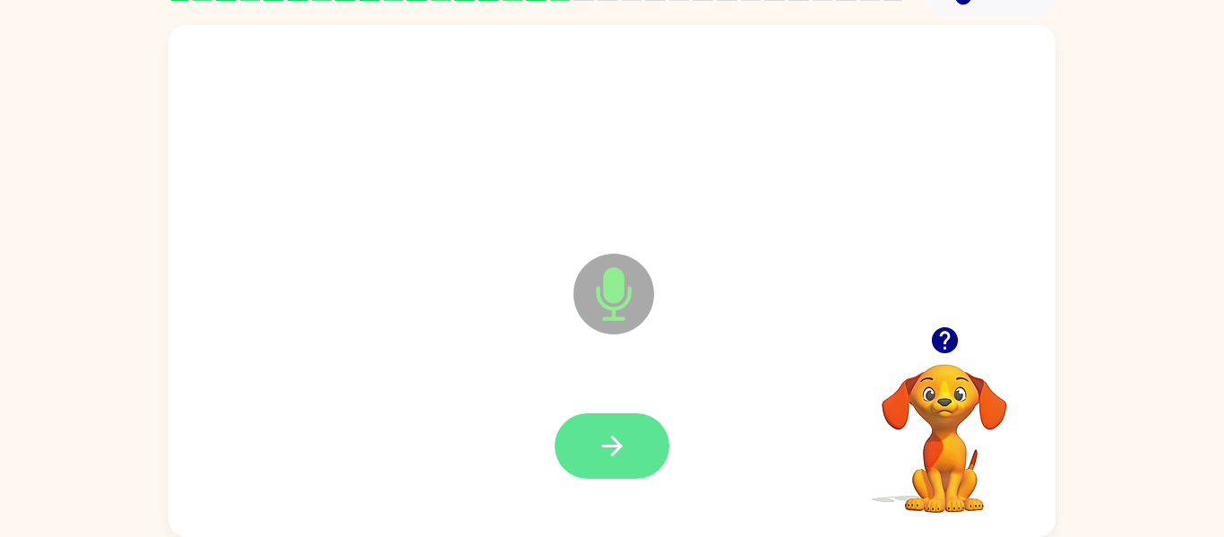
click at [635, 451] on button "button" at bounding box center [611, 445] width 115 height 65
click at [634, 448] on button "button" at bounding box center [611, 445] width 115 height 65
click at [614, 432] on icon "button" at bounding box center [612, 445] width 31 height 31
click at [598, 442] on icon "button" at bounding box center [612, 445] width 31 height 31
click at [595, 465] on button "button" at bounding box center [611, 445] width 115 height 65
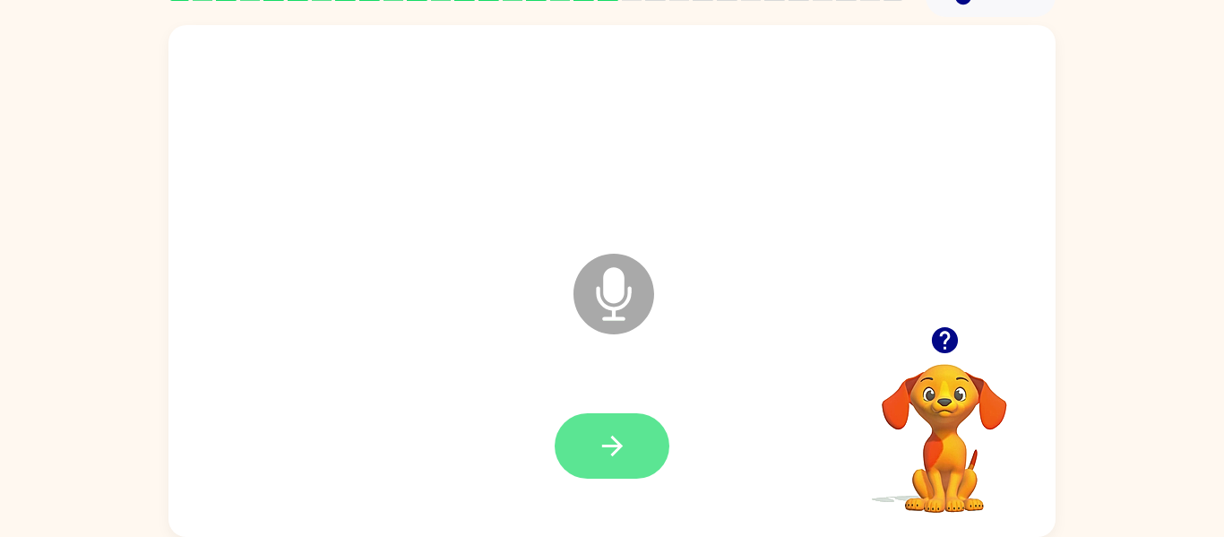
click at [632, 423] on button "button" at bounding box center [611, 445] width 115 height 65
click at [587, 453] on button "button" at bounding box center [611, 445] width 115 height 65
click at [577, 434] on button "button" at bounding box center [611, 445] width 115 height 65
click at [615, 426] on button "button" at bounding box center [611, 445] width 115 height 65
click at [630, 426] on button "button" at bounding box center [611, 445] width 115 height 65
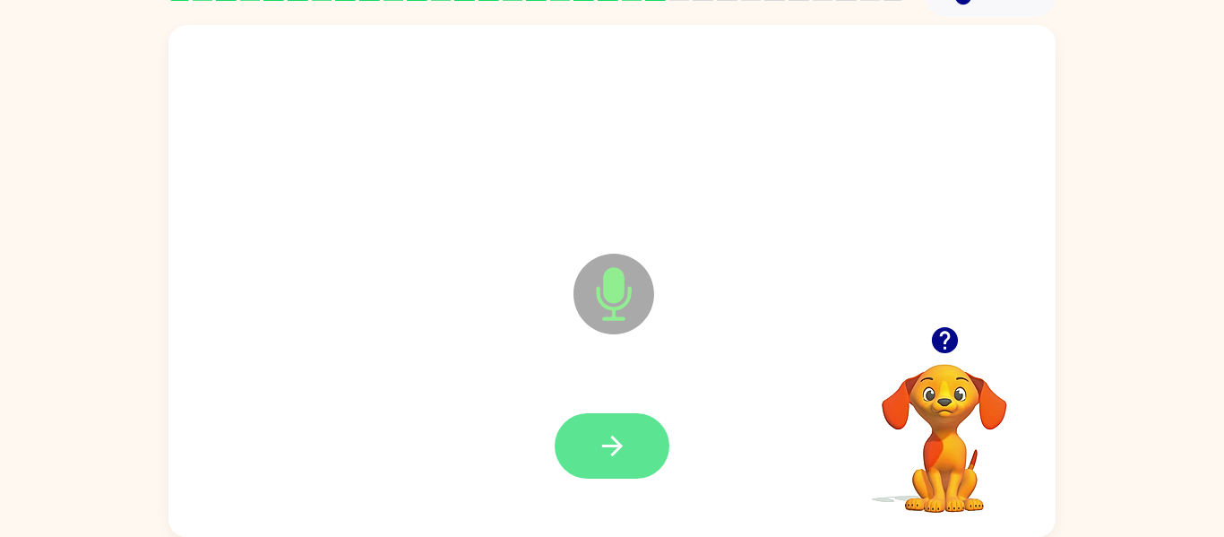
click at [590, 453] on button "button" at bounding box center [611, 445] width 115 height 65
click at [613, 468] on button "button" at bounding box center [611, 445] width 115 height 65
click at [624, 452] on icon "button" at bounding box center [612, 445] width 31 height 31
click at [624, 447] on icon "button" at bounding box center [612, 445] width 31 height 31
click at [612, 447] on icon "button" at bounding box center [612, 445] width 31 height 31
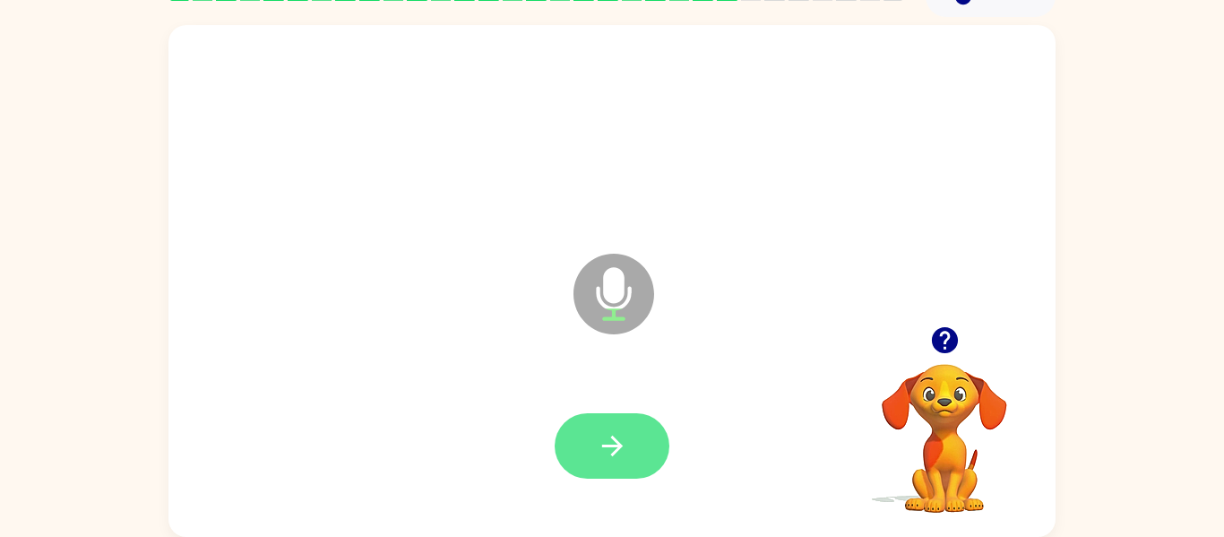
click at [653, 427] on button "button" at bounding box center [611, 445] width 115 height 65
click at [624, 477] on button "button" at bounding box center [611, 445] width 115 height 65
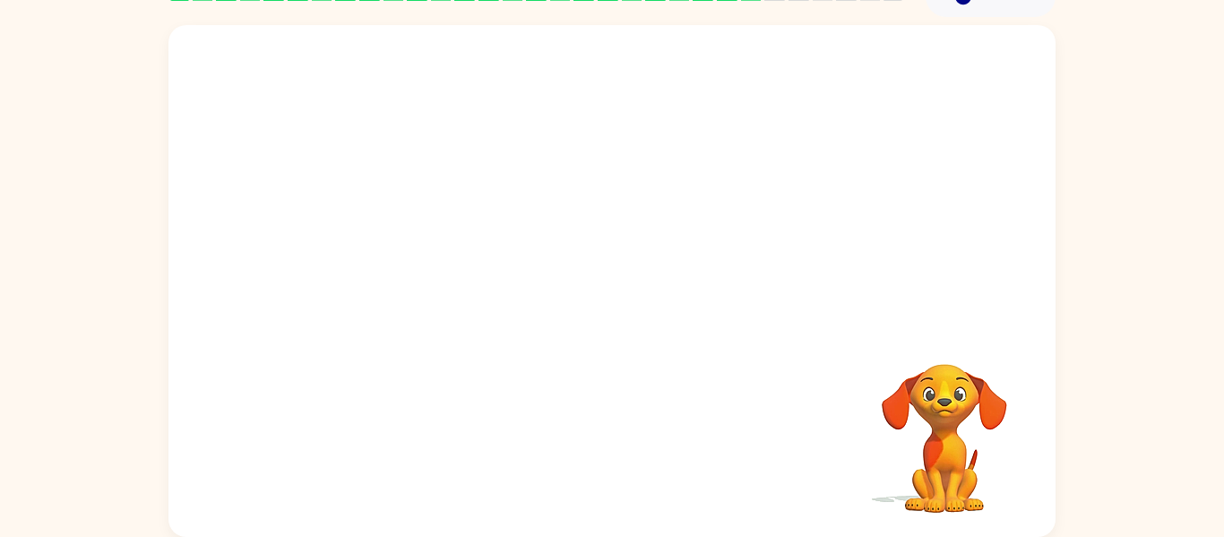
scroll to position [92, 0]
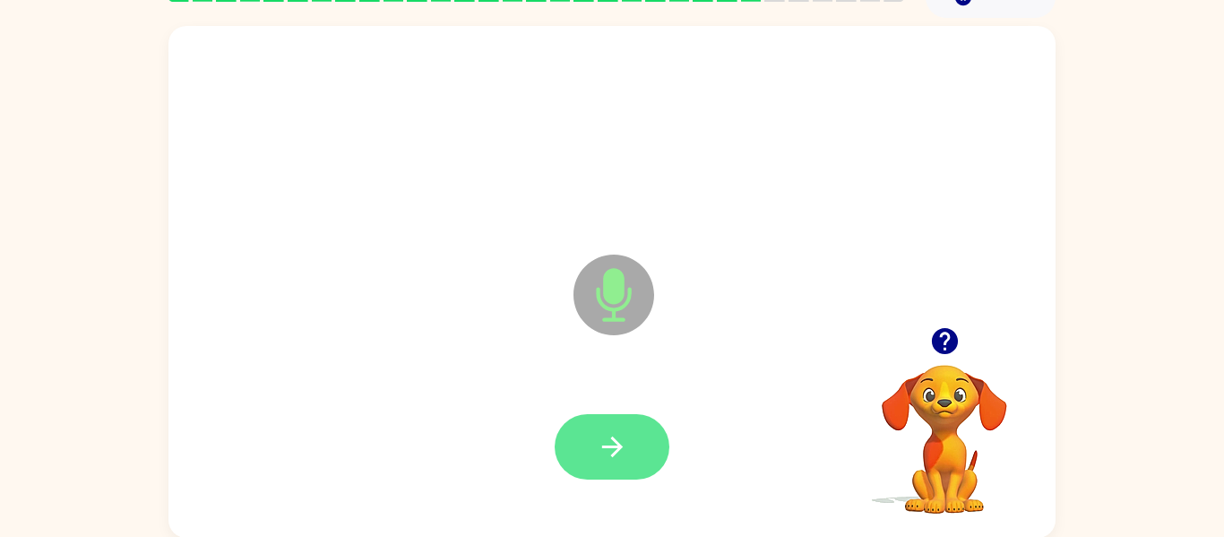
click at [650, 475] on button "button" at bounding box center [611, 446] width 115 height 65
click at [604, 429] on button "button" at bounding box center [611, 446] width 115 height 65
click at [631, 434] on button "button" at bounding box center [611, 446] width 115 height 65
click at [575, 460] on button "button" at bounding box center [611, 446] width 115 height 65
click at [619, 448] on icon "button" at bounding box center [611, 446] width 21 height 21
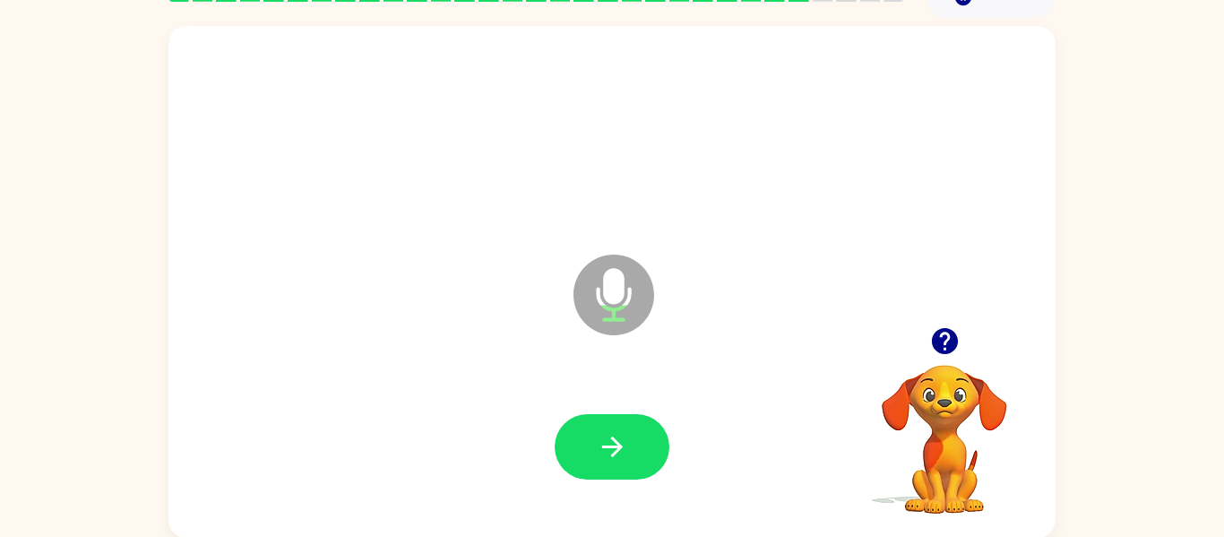
scroll to position [93, 0]
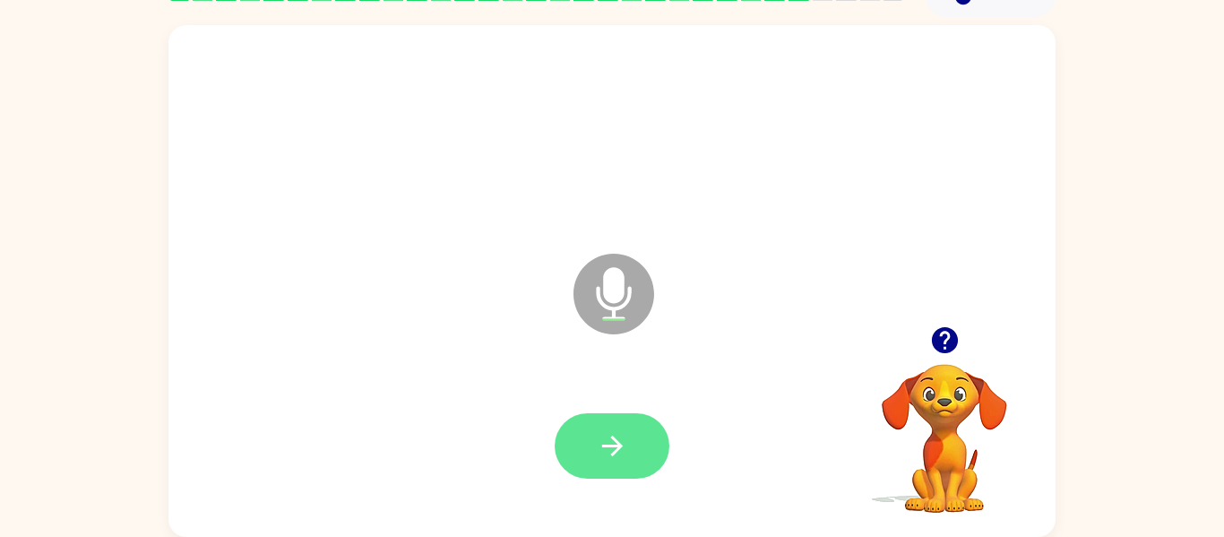
click at [594, 442] on button "button" at bounding box center [611, 445] width 115 height 65
click at [609, 441] on icon "button" at bounding box center [612, 445] width 31 height 31
click at [608, 432] on icon "button" at bounding box center [612, 445] width 31 height 31
click at [602, 442] on icon "button" at bounding box center [612, 445] width 31 height 31
click at [606, 434] on icon "button" at bounding box center [612, 445] width 31 height 31
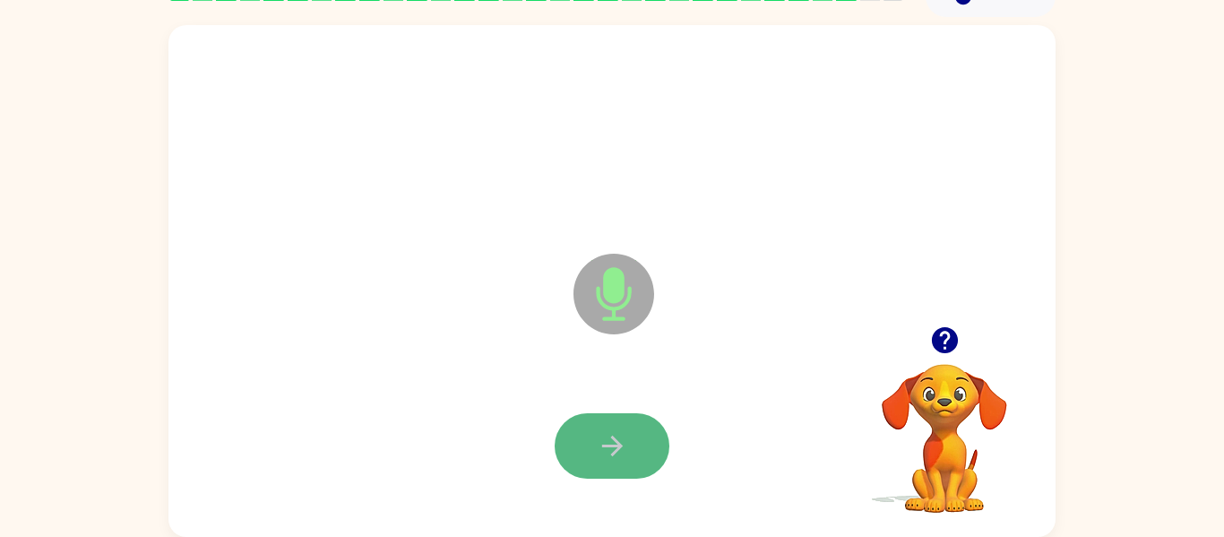
click at [597, 449] on icon "button" at bounding box center [612, 445] width 31 height 31
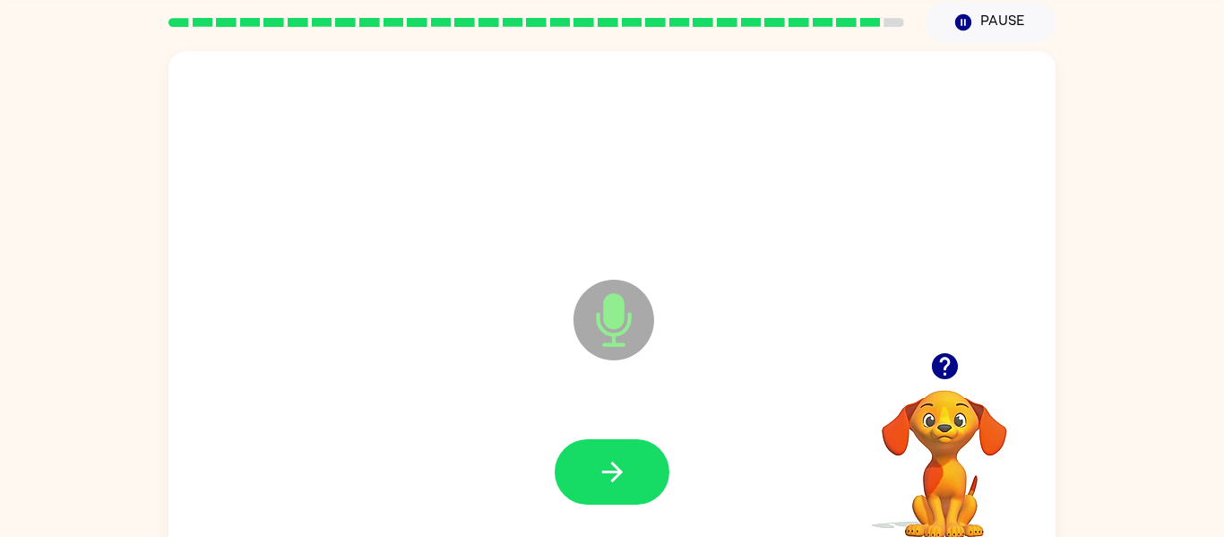
scroll to position [54, 0]
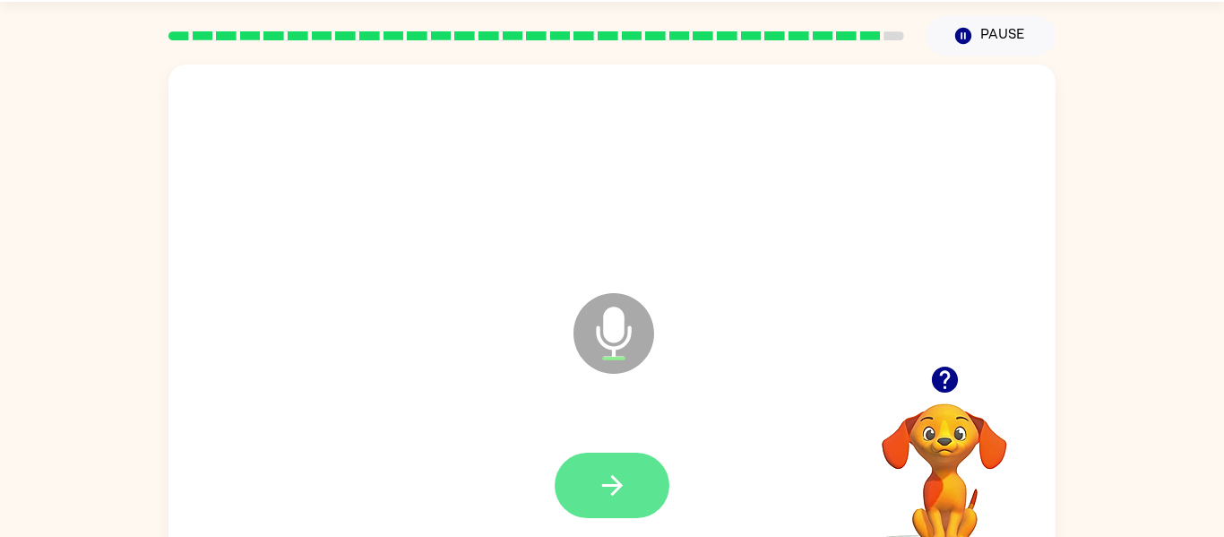
click at [601, 494] on icon "button" at bounding box center [612, 484] width 31 height 31
click at [631, 483] on button "button" at bounding box center [611, 484] width 115 height 65
